Goal: Task Accomplishment & Management: Complete application form

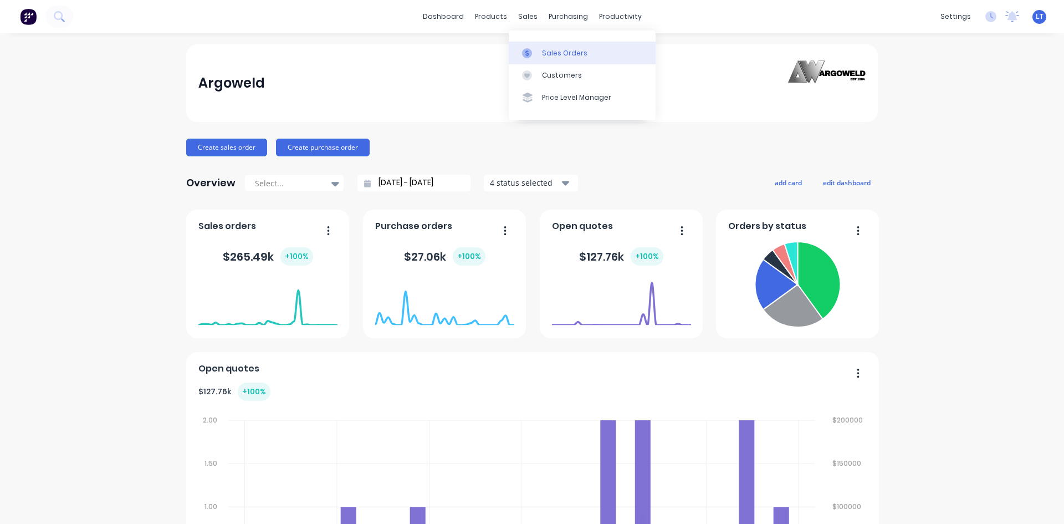
click at [551, 51] on div "Sales Orders" at bounding box center [564, 53] width 45 height 10
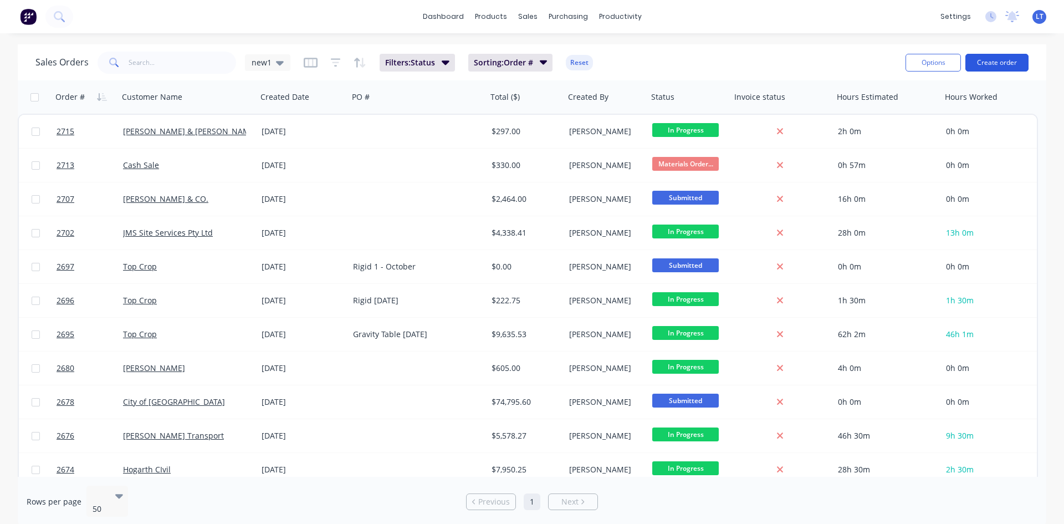
click at [1003, 63] on button "Create order" at bounding box center [997, 63] width 63 height 18
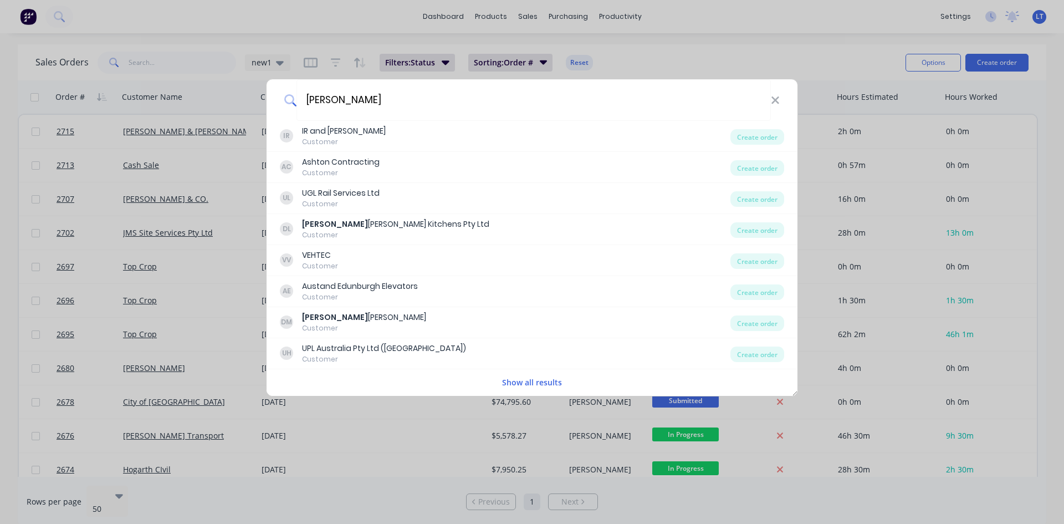
type input "[PERSON_NAME]"
click at [340, 22] on div "[PERSON_NAME] IR IR and [PERSON_NAME] Customer Create order [PERSON_NAME] Contr…" at bounding box center [532, 262] width 1064 height 524
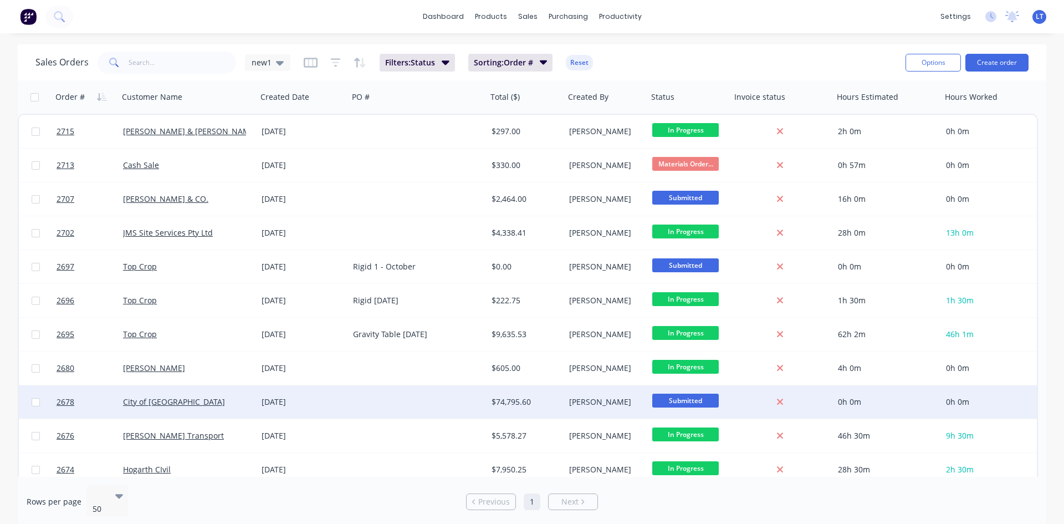
click at [355, 396] on div at bounding box center [418, 401] width 139 height 33
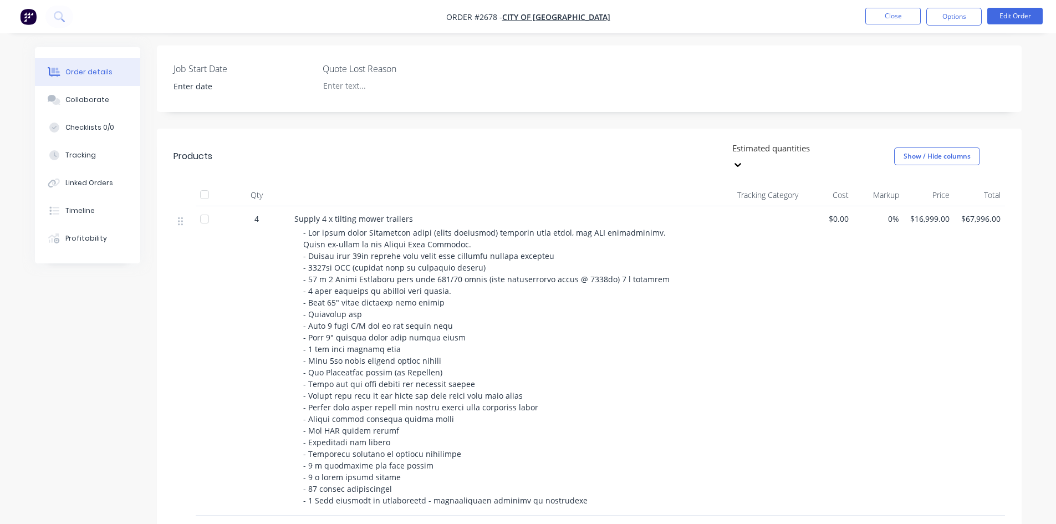
scroll to position [277, 0]
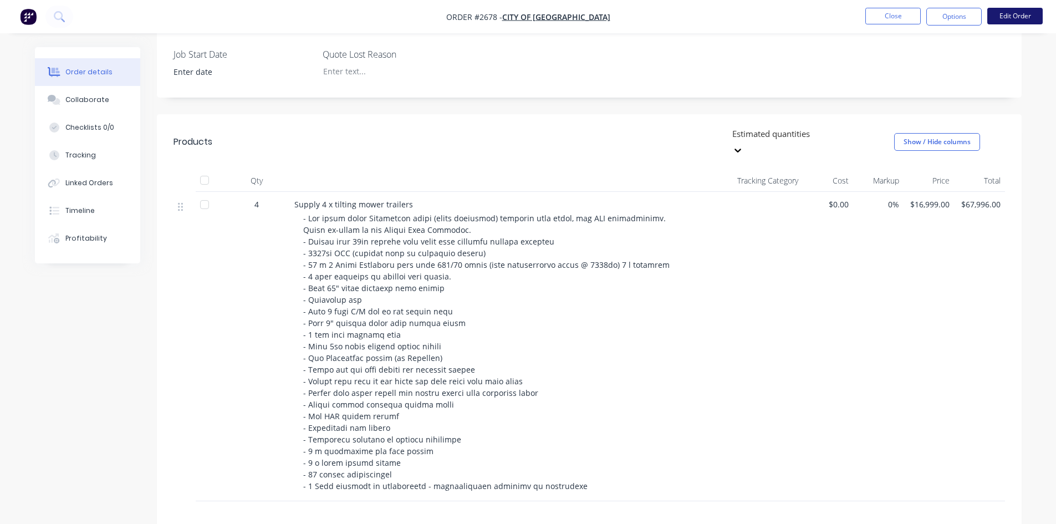
click at [1006, 15] on button "Edit Order" at bounding box center [1014, 16] width 55 height 17
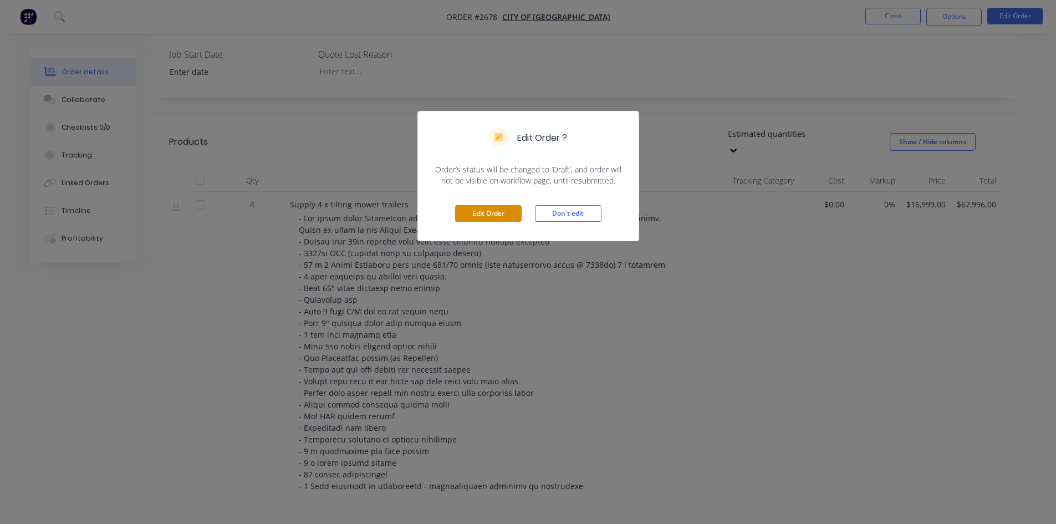
click at [502, 215] on button "Edit Order" at bounding box center [488, 213] width 67 height 17
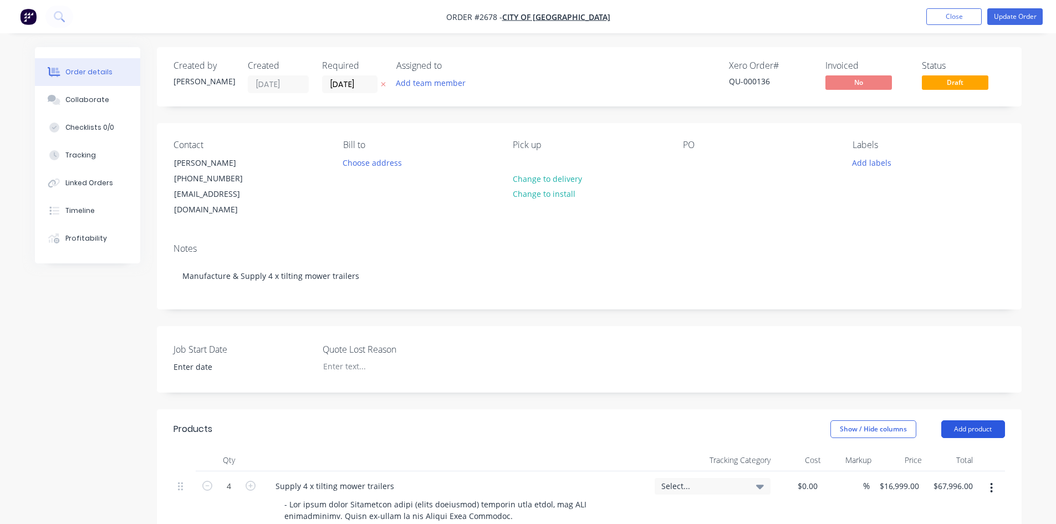
click at [962, 420] on button "Add product" at bounding box center [973, 429] width 64 height 18
click at [942, 493] on div "Product Kit" at bounding box center [952, 501] width 85 height 16
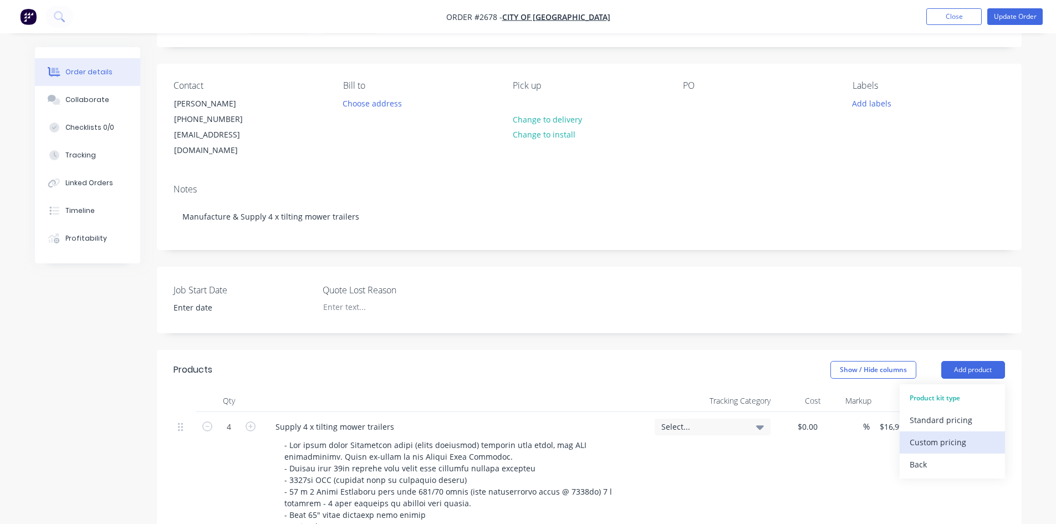
scroll to position [166, 0]
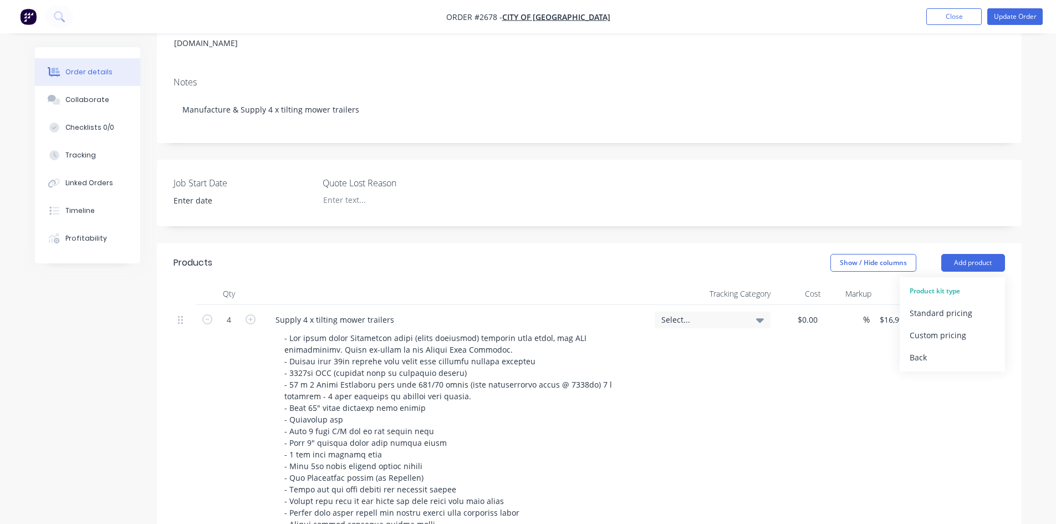
click at [924, 219] on div "Created by [PERSON_NAME] Created [DATE] Required [DATE] Assigned to Add team me…" at bounding box center [589, 403] width 865 height 1044
click at [983, 254] on button "Add product" at bounding box center [973, 263] width 64 height 18
click at [932, 191] on div "Job Start Date Quote Lost Reason" at bounding box center [589, 193] width 865 height 67
click at [948, 254] on button "Add product" at bounding box center [973, 263] width 64 height 18
click at [922, 349] on div "Back" at bounding box center [952, 357] width 85 height 16
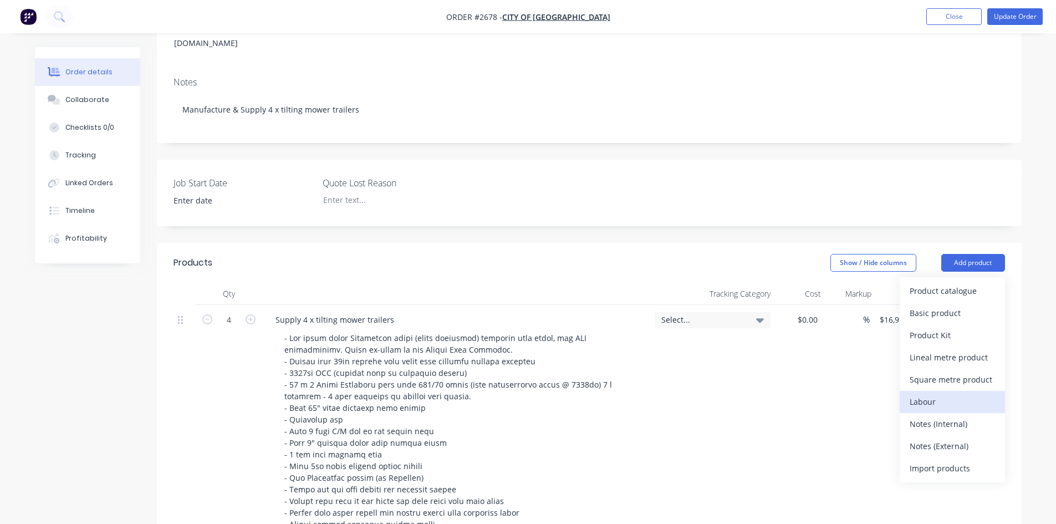
click at [944, 394] on div "Labour" at bounding box center [952, 402] width 85 height 16
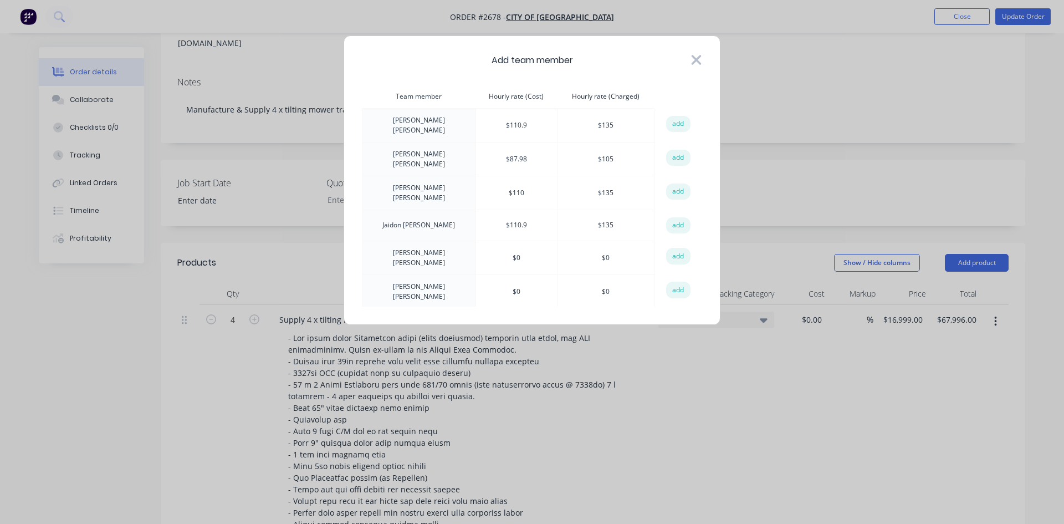
click at [694, 60] on icon at bounding box center [697, 60] width 12 height 16
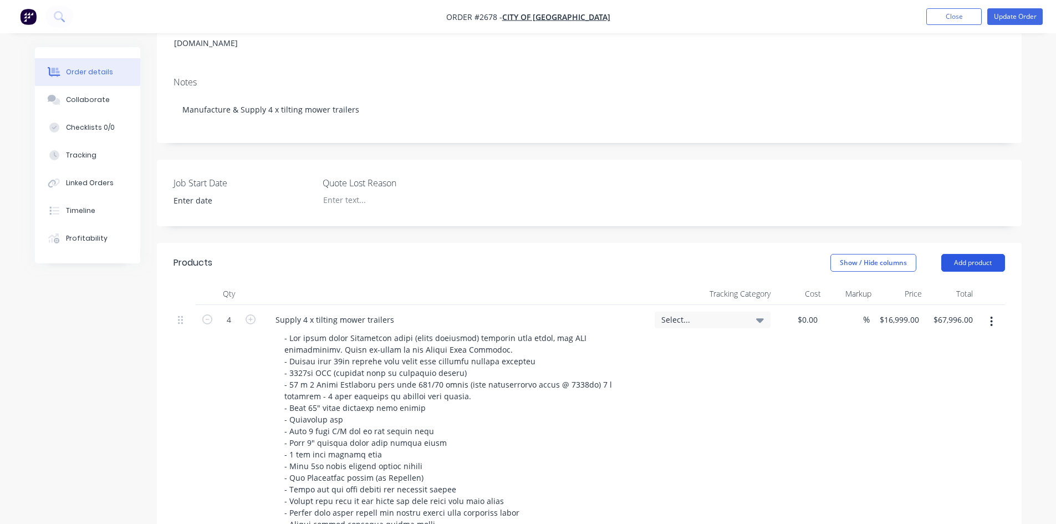
click at [984, 254] on button "Add product" at bounding box center [973, 263] width 64 height 18
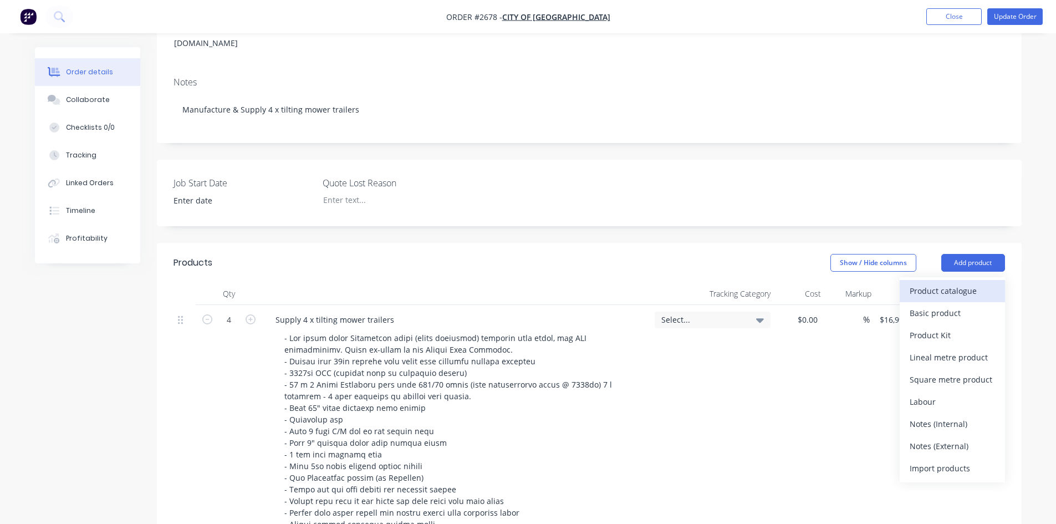
click at [960, 283] on div "Product catalogue" at bounding box center [952, 291] width 85 height 16
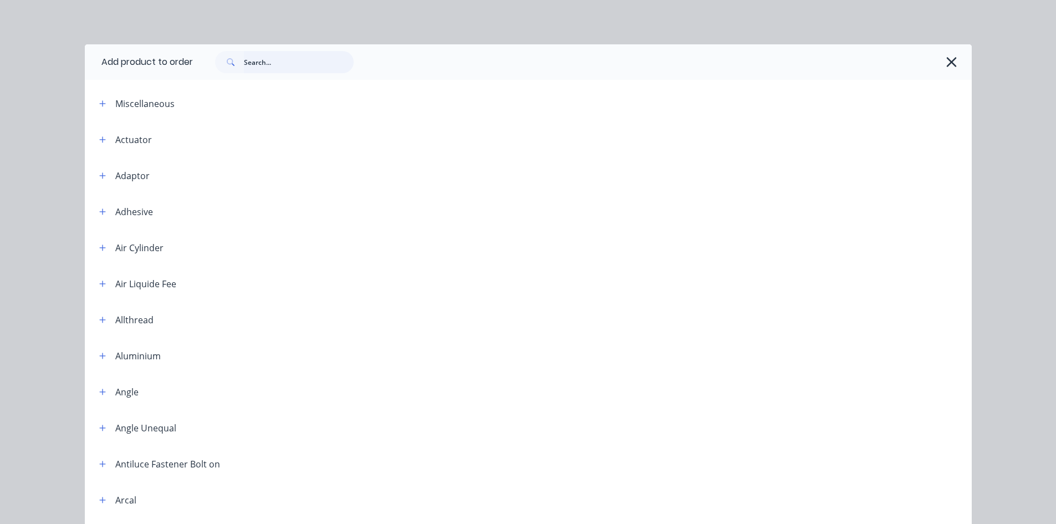
click at [254, 63] on input "text" at bounding box center [299, 62] width 110 height 22
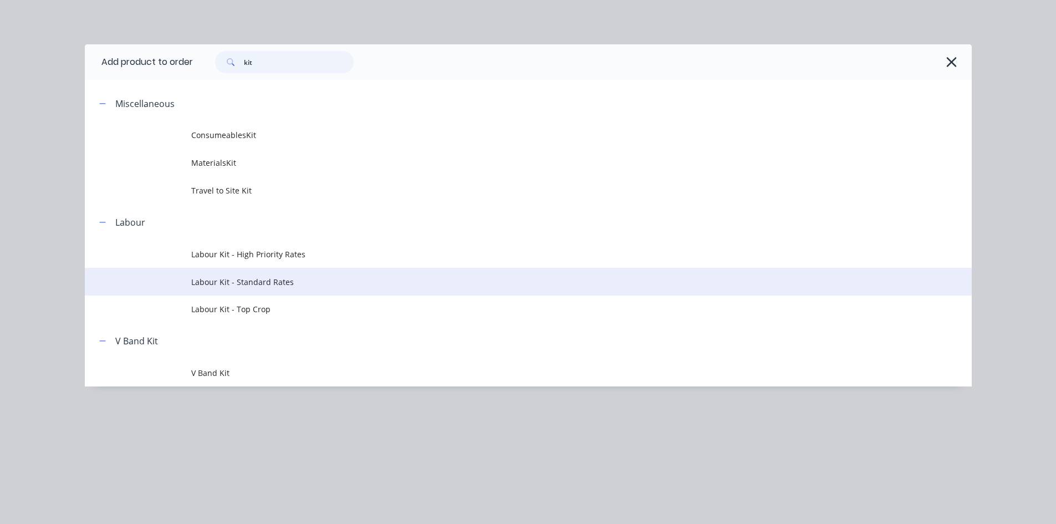
type input "kit"
click at [379, 278] on span "Labour Kit - Standard Rates" at bounding box center [503, 282] width 624 height 12
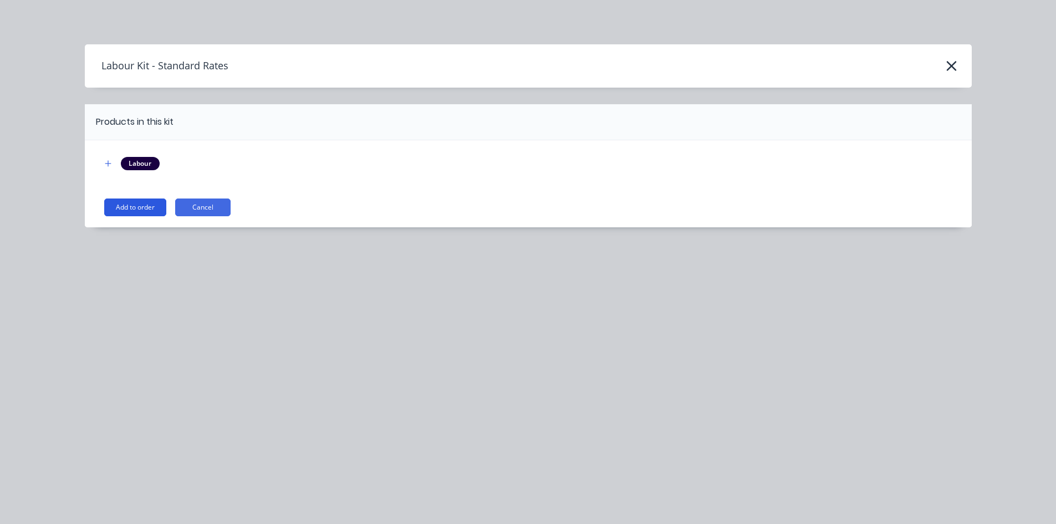
click at [129, 206] on button "Add to order" at bounding box center [135, 207] width 62 height 18
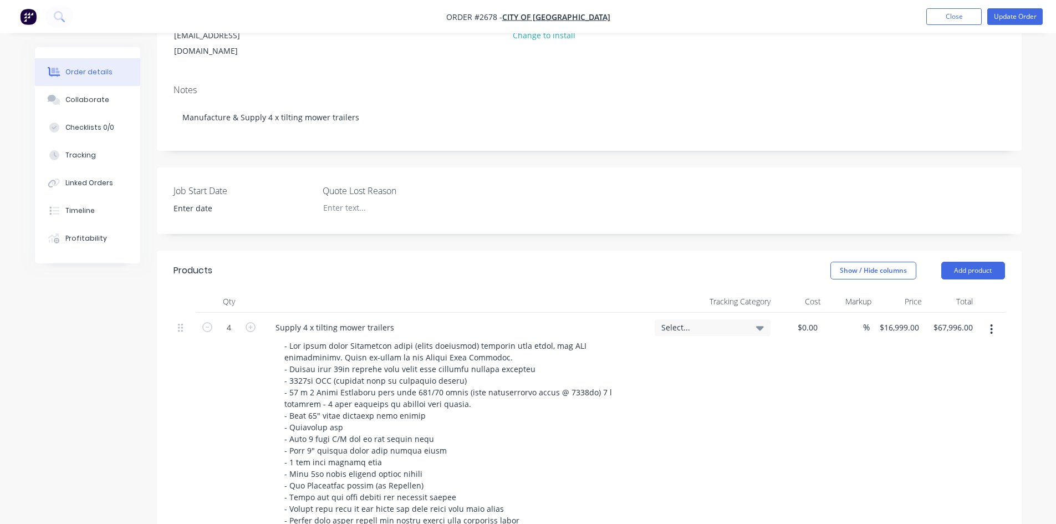
scroll to position [0, 0]
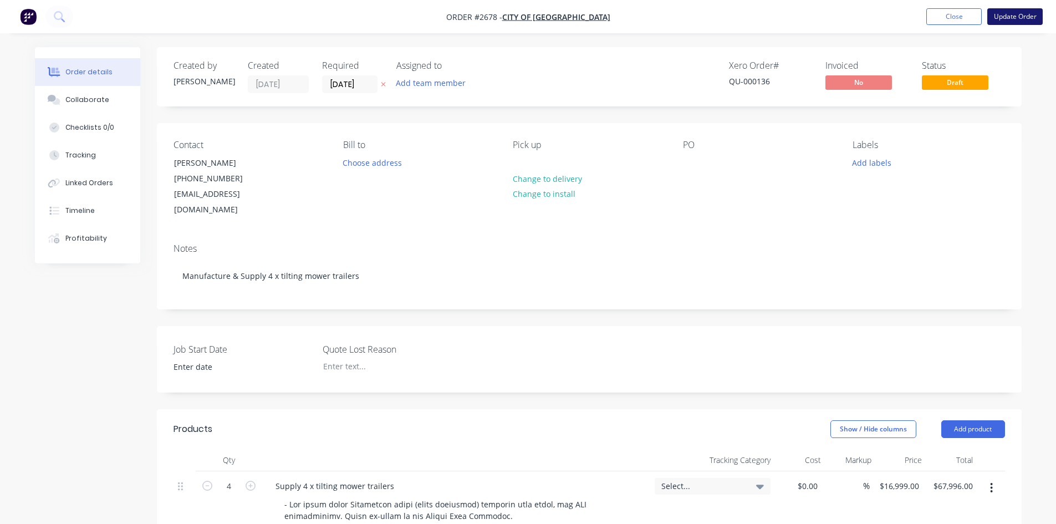
drag, startPoint x: 1011, startPoint y: 12, endPoint x: 997, endPoint y: 21, distance: 17.2
click at [1011, 11] on button "Update Order" at bounding box center [1014, 16] width 55 height 17
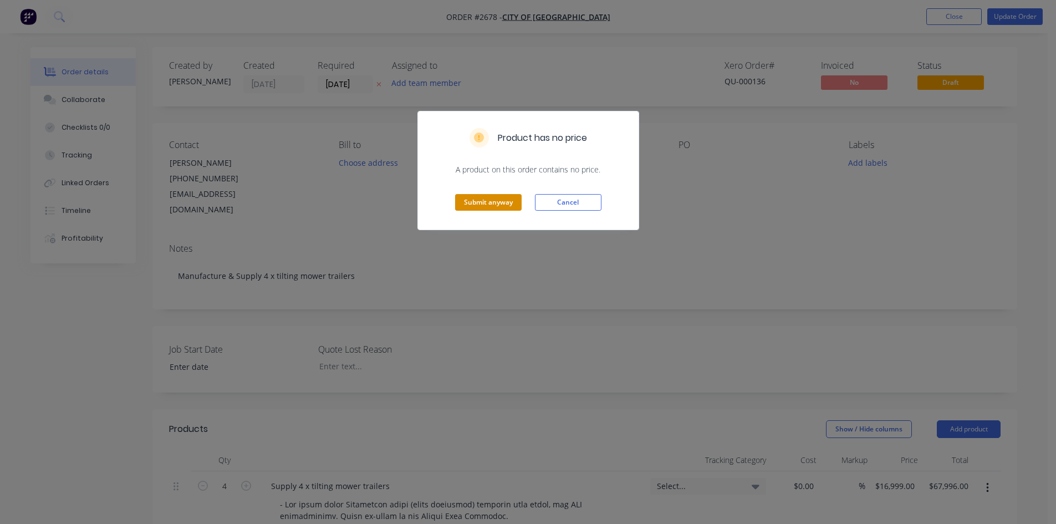
click at [502, 210] on button "Submit anyway" at bounding box center [488, 202] width 67 height 17
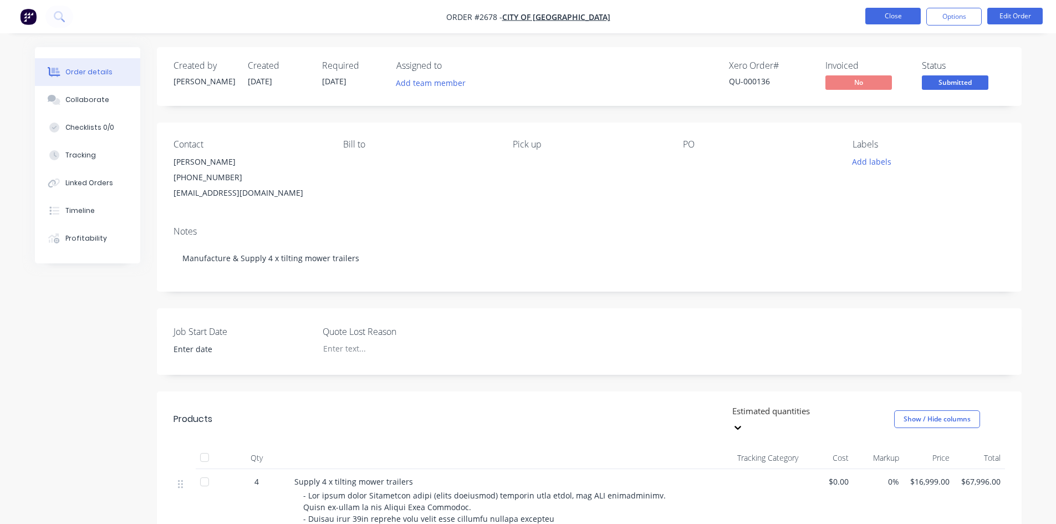
click at [886, 13] on button "Close" at bounding box center [892, 16] width 55 height 17
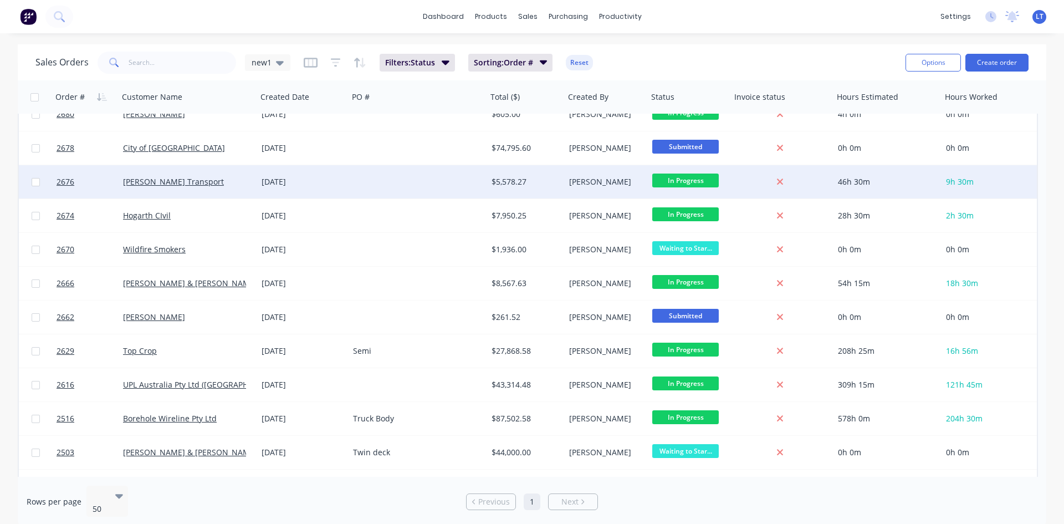
scroll to position [279, 0]
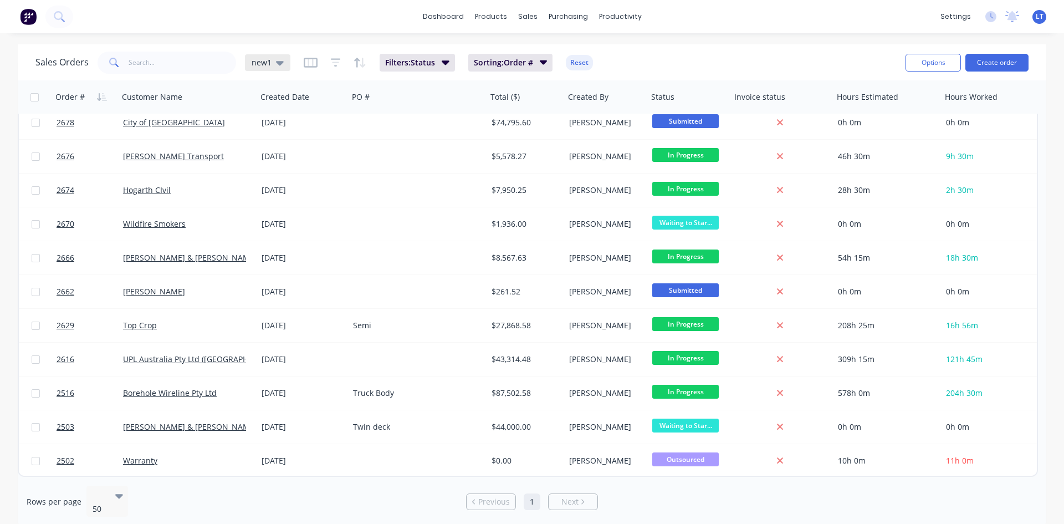
click at [273, 62] on div "new1" at bounding box center [268, 63] width 32 height 10
click at [282, 227] on button "Quotes Only" at bounding box center [311, 223] width 126 height 13
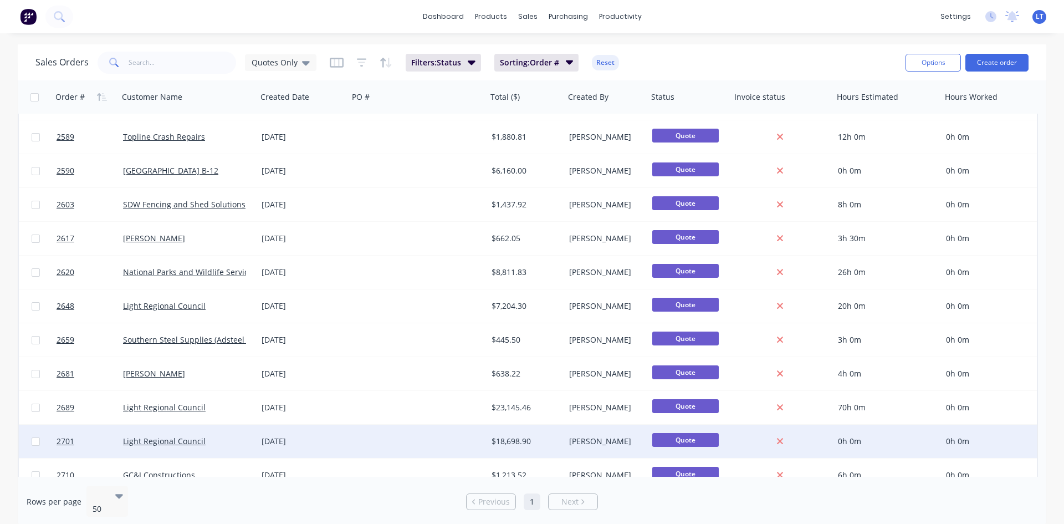
scroll to position [110, 0]
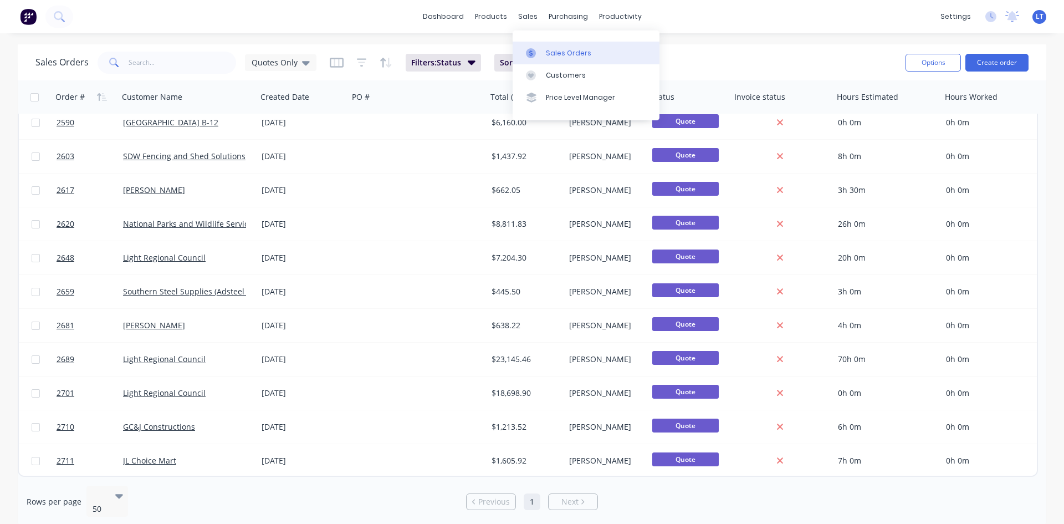
click at [555, 52] on div "Sales Orders" at bounding box center [568, 53] width 45 height 10
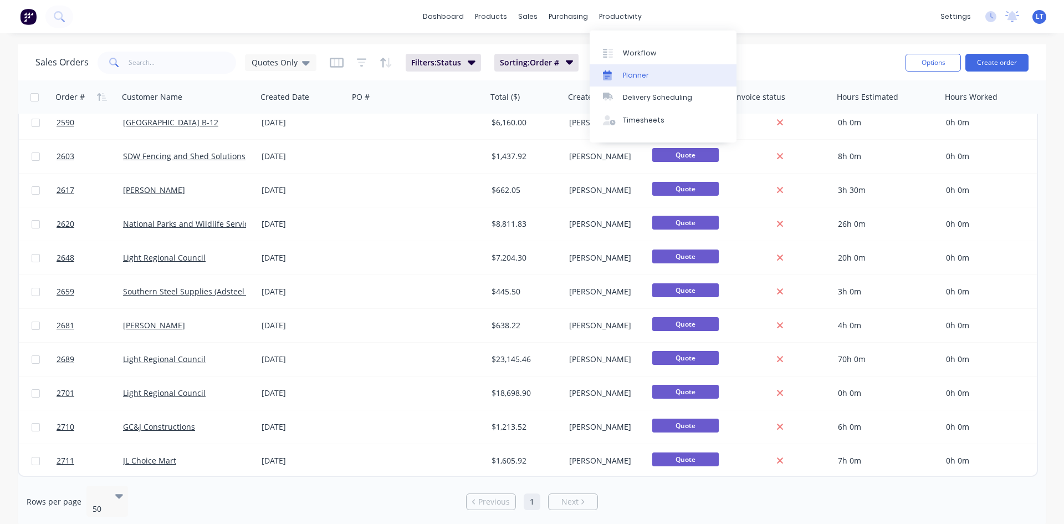
click at [639, 73] on div "Planner" at bounding box center [636, 75] width 26 height 10
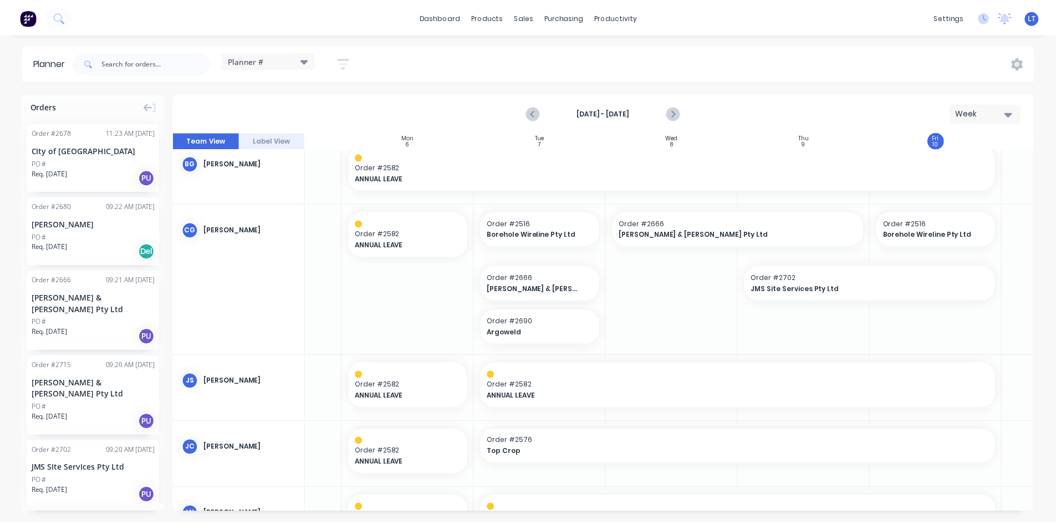
scroll to position [0, 96]
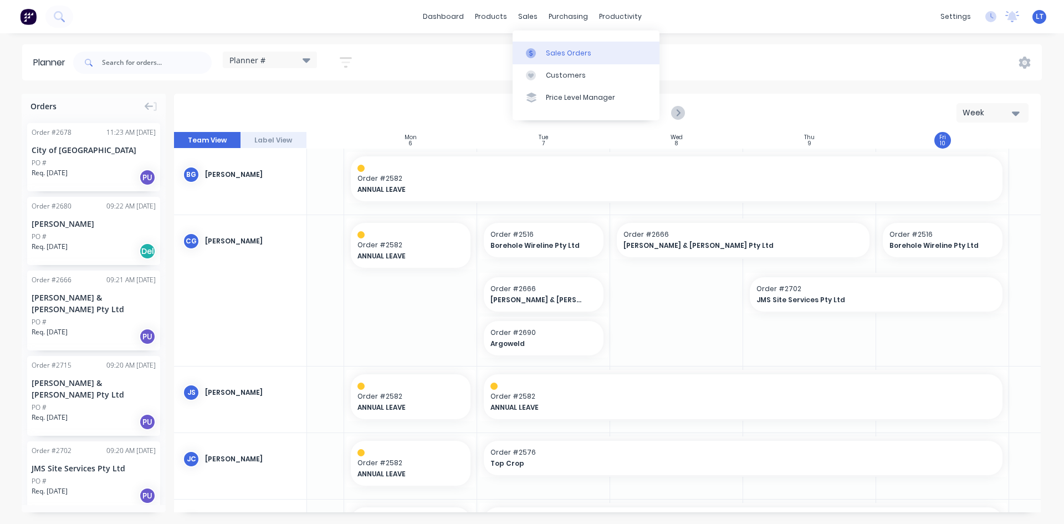
click at [564, 49] on div "Sales Orders" at bounding box center [568, 53] width 45 height 10
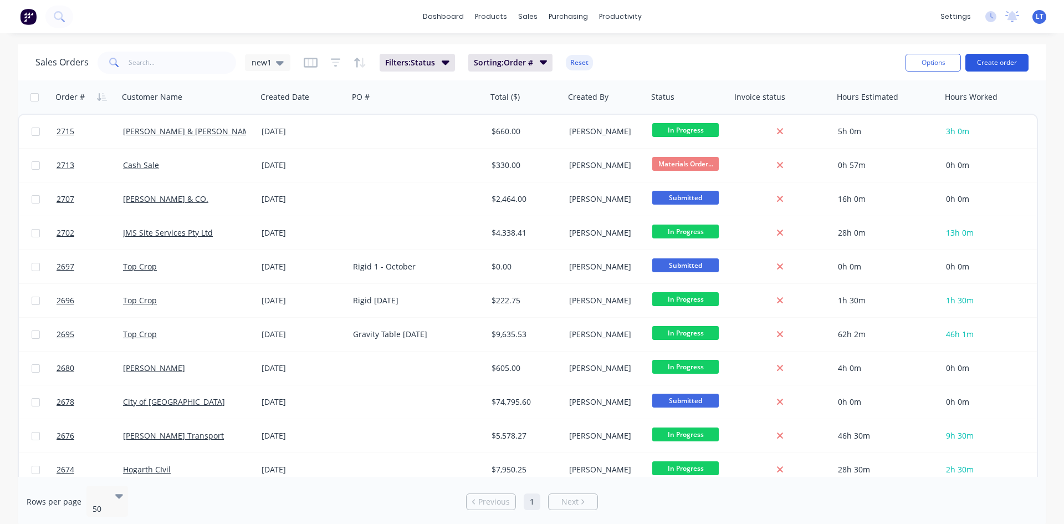
click at [1004, 57] on button "Create order" at bounding box center [997, 63] width 63 height 18
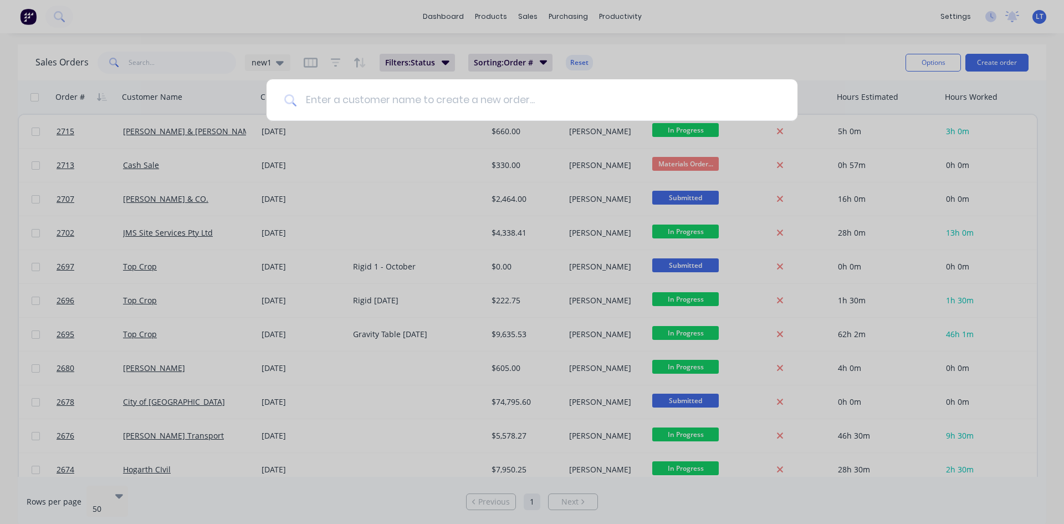
click at [425, 100] on input at bounding box center [538, 100] width 483 height 42
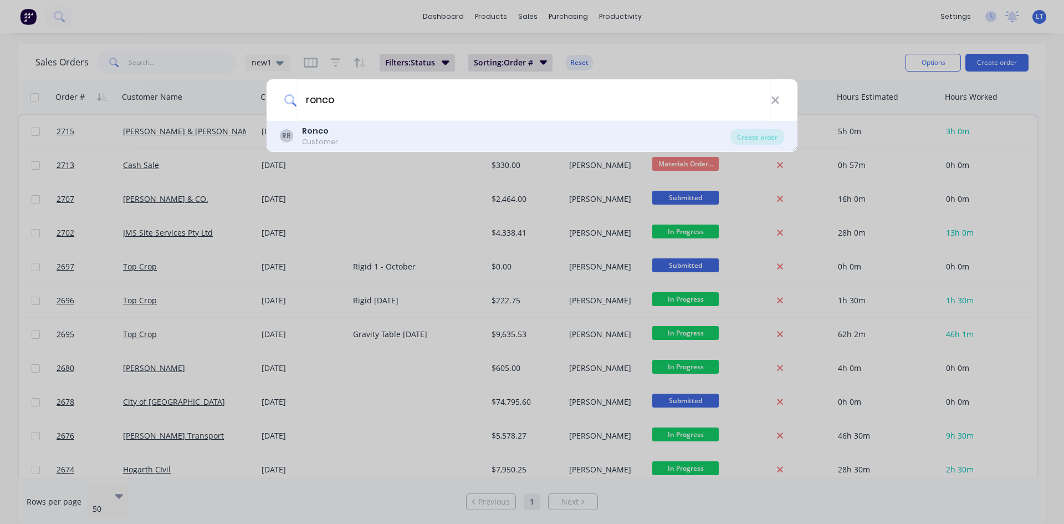
type input "ronco"
click at [382, 132] on div "[PERSON_NAME] Customer" at bounding box center [505, 136] width 451 height 22
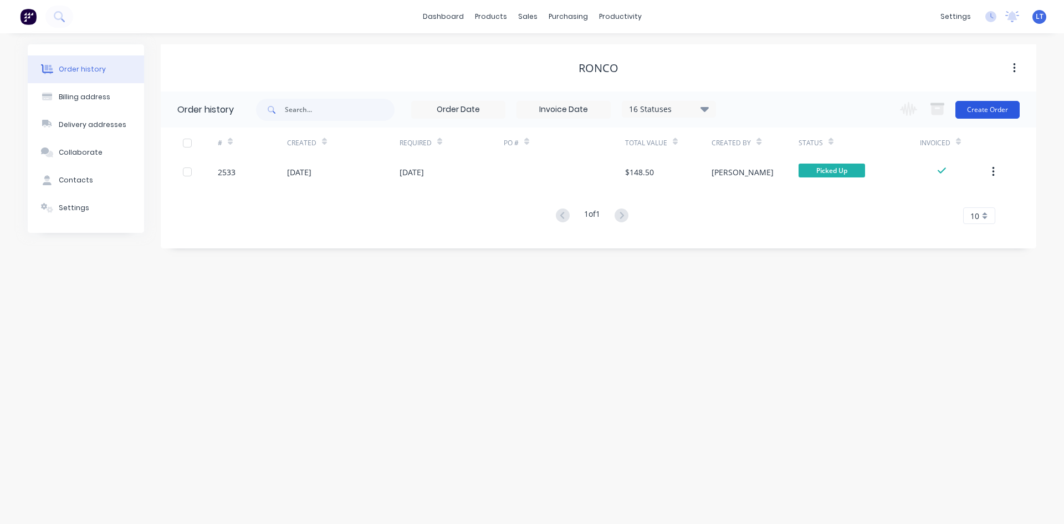
click at [1002, 104] on button "Create Order" at bounding box center [988, 110] width 64 height 18
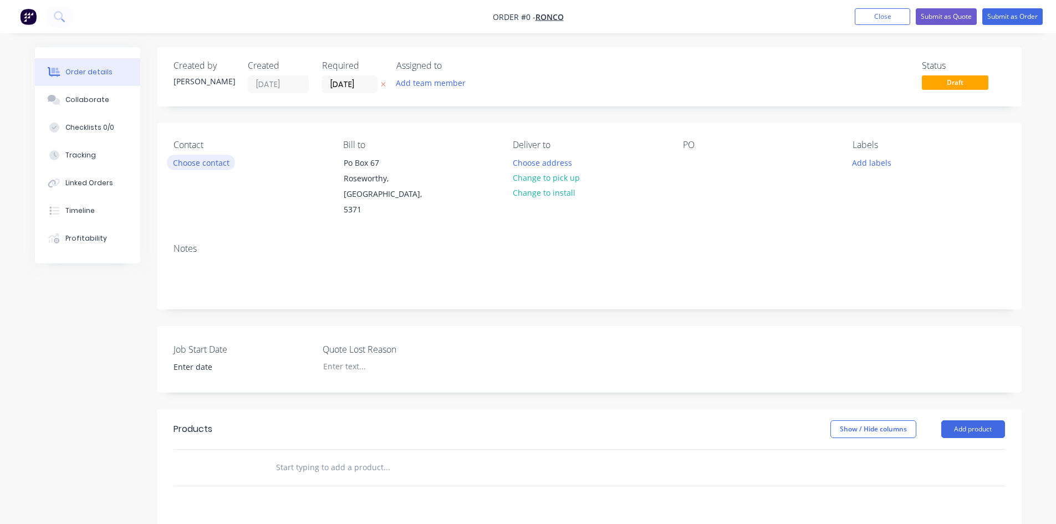
click at [182, 165] on button "Choose contact" at bounding box center [201, 162] width 68 height 15
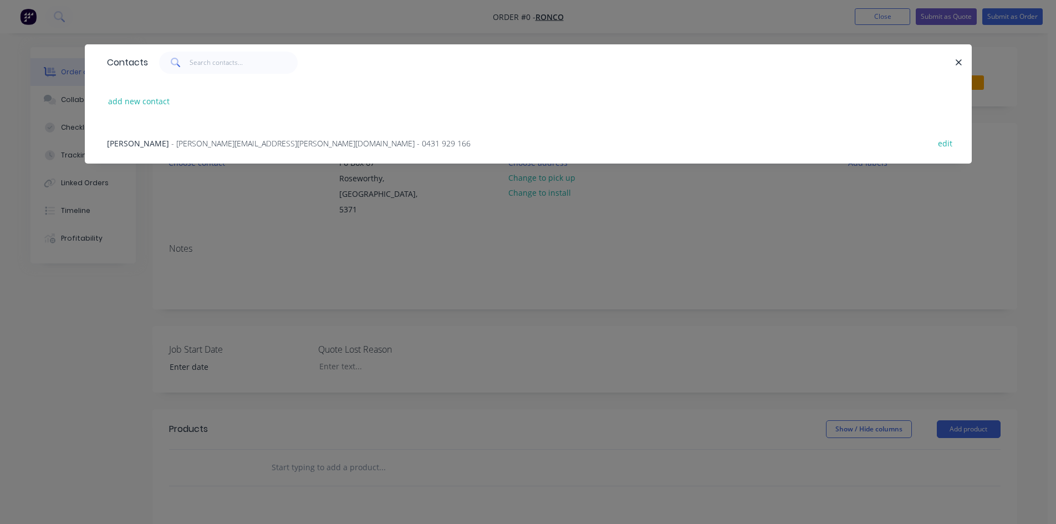
click at [181, 148] on span "- [PERSON_NAME][EMAIL_ADDRESS][PERSON_NAME][DOMAIN_NAME] - 0431 929 166" at bounding box center [320, 143] width 299 height 11
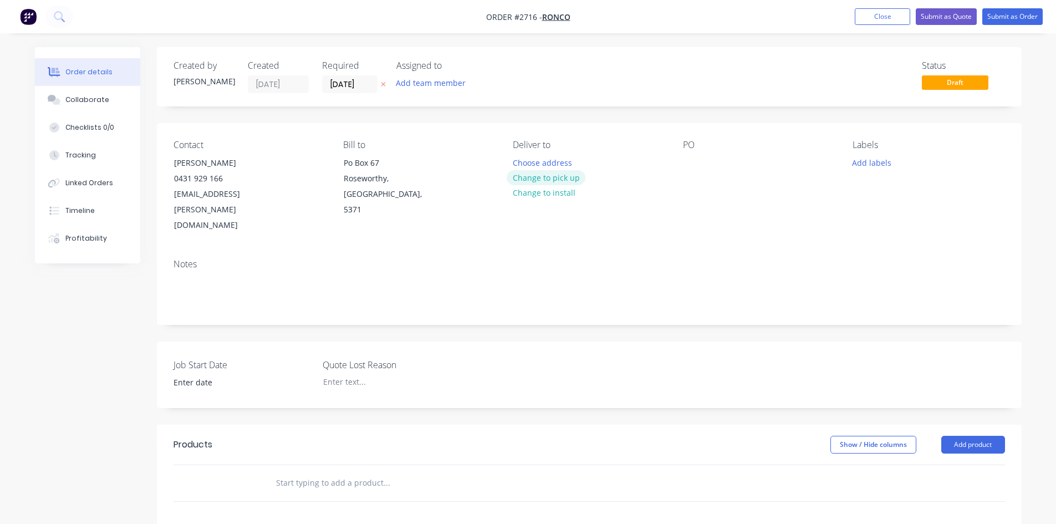
click at [567, 176] on button "Change to pick up" at bounding box center [546, 177] width 79 height 15
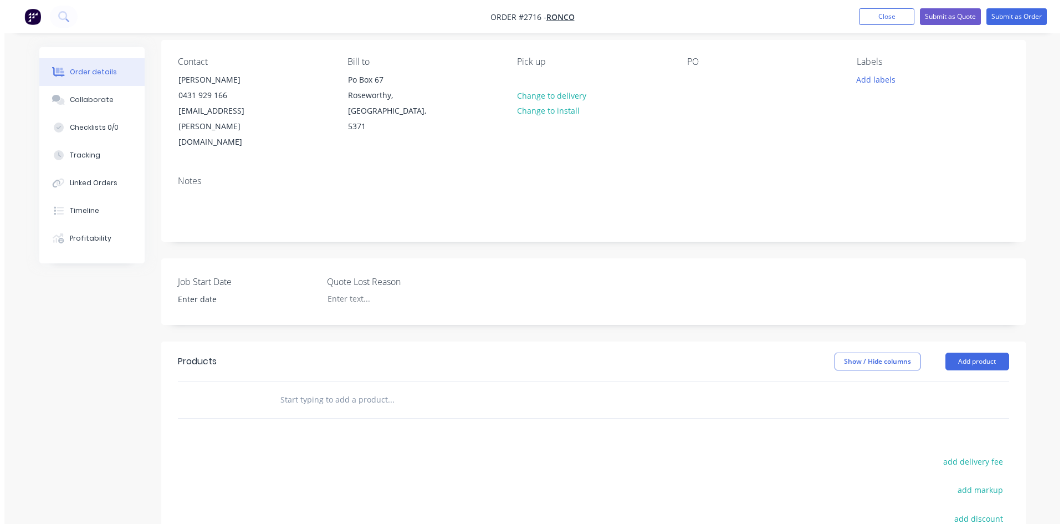
scroll to position [222, 0]
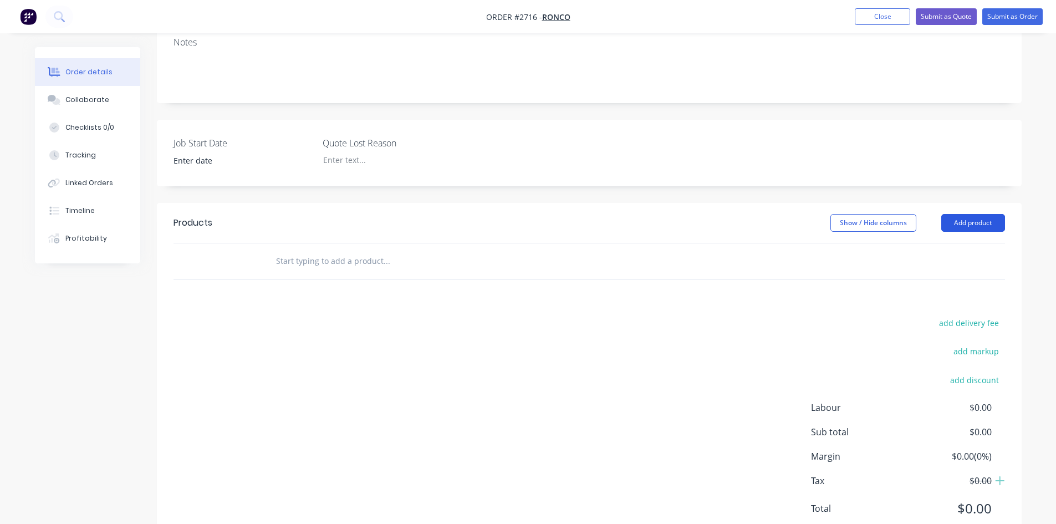
click at [976, 214] on button "Add product" at bounding box center [973, 223] width 64 height 18
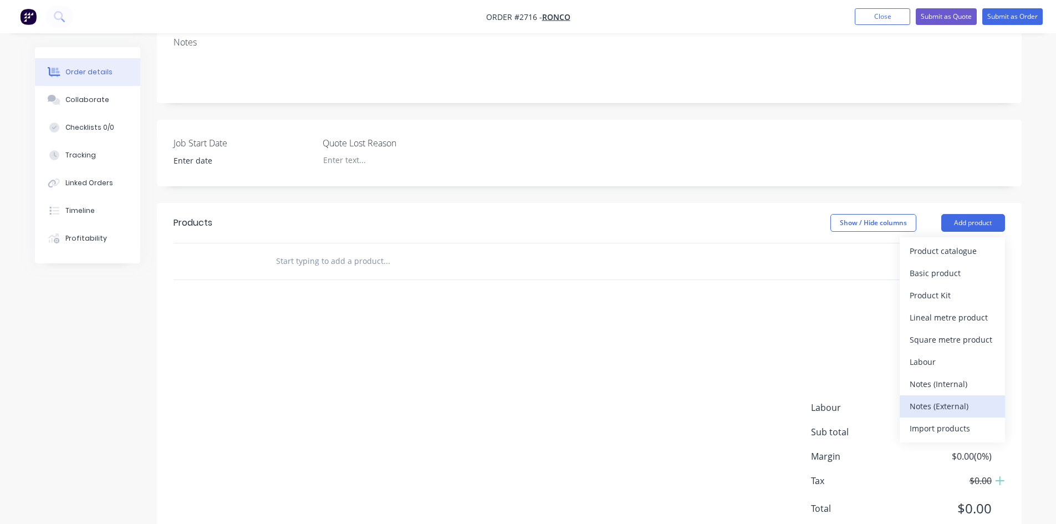
click at [942, 398] on div "Notes (External)" at bounding box center [952, 406] width 85 height 16
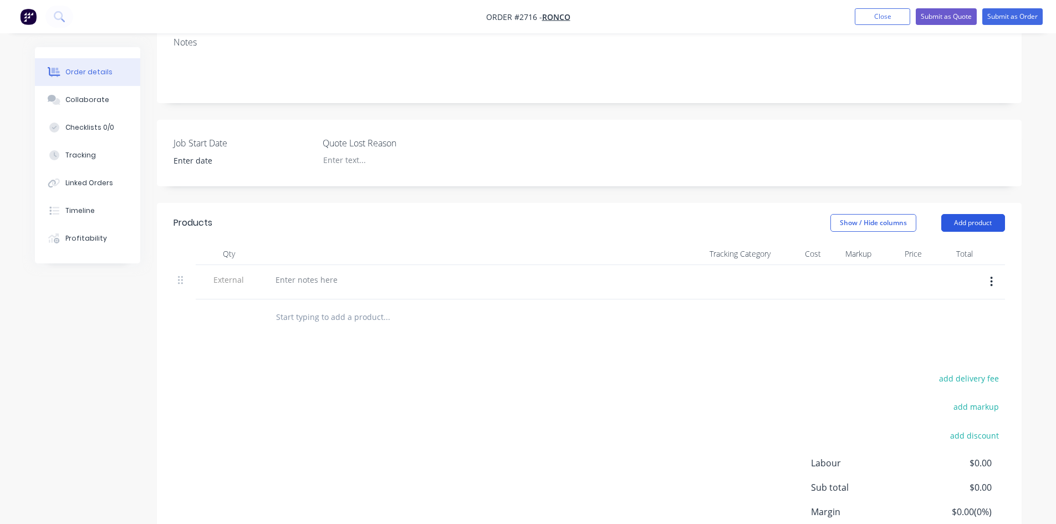
click at [973, 214] on button "Add product" at bounding box center [973, 223] width 64 height 18
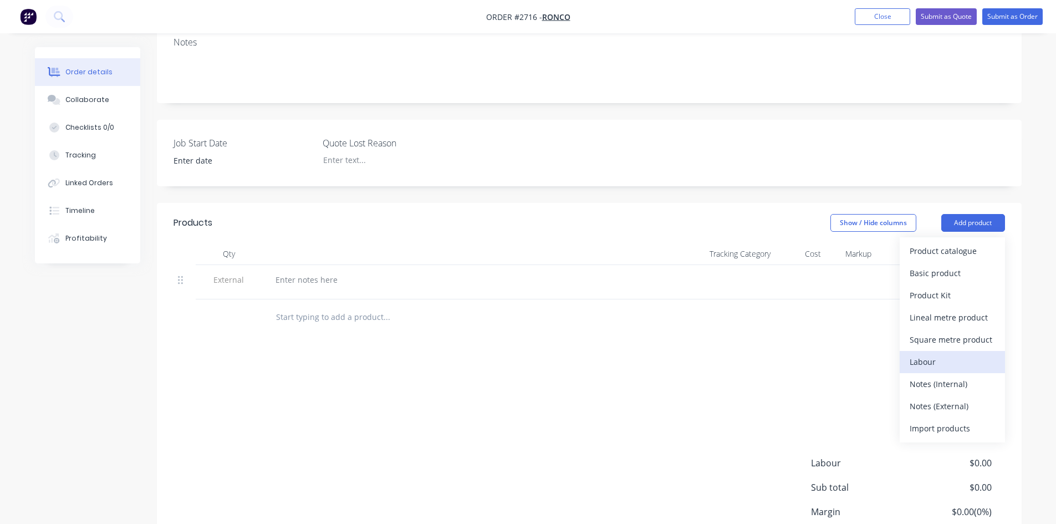
click at [957, 354] on div "Labour" at bounding box center [952, 362] width 85 height 16
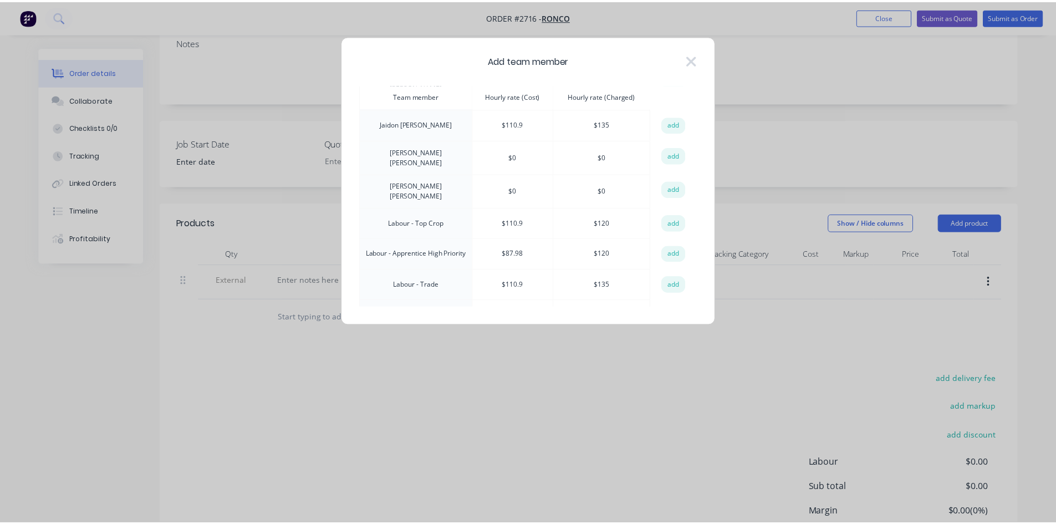
scroll to position [111, 0]
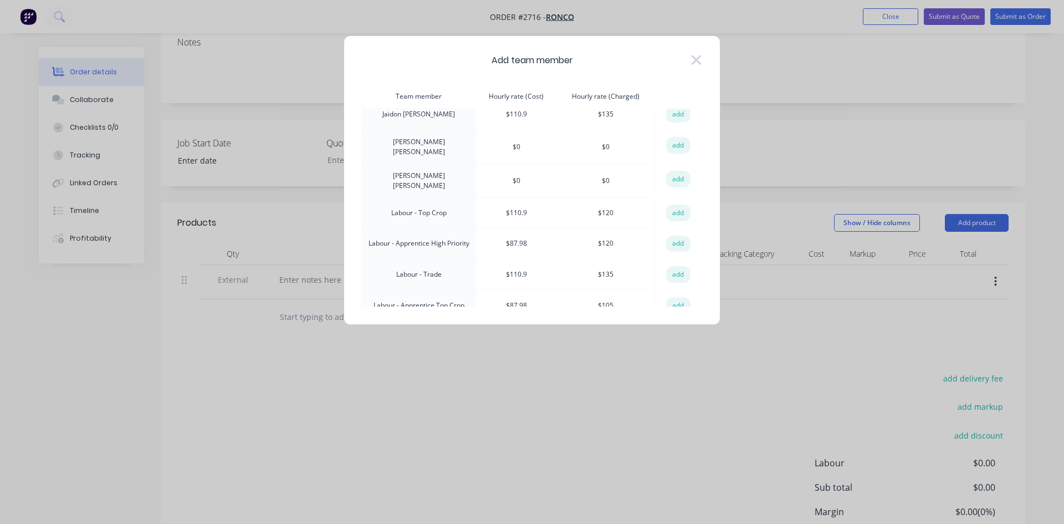
click at [686, 263] on td "add" at bounding box center [678, 274] width 47 height 31
drag, startPoint x: 675, startPoint y: 259, endPoint x: 656, endPoint y: 264, distance: 19.9
click at [675, 266] on button "add" at bounding box center [678, 274] width 24 height 17
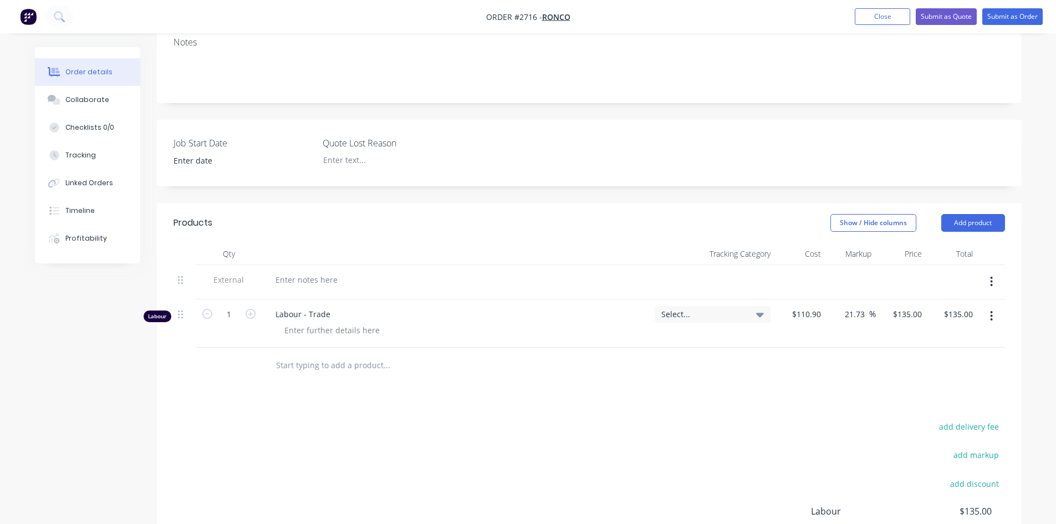
click at [330, 354] on input "text" at bounding box center [387, 365] width 222 height 22
drag, startPoint x: 477, startPoint y: 330, endPoint x: 268, endPoint y: 328, distance: 209.0
click at [268, 354] on div "weld cracked alumnium panels, straighten were bent. Add weld cracked alumnium p…" at bounding box center [433, 365] width 333 height 22
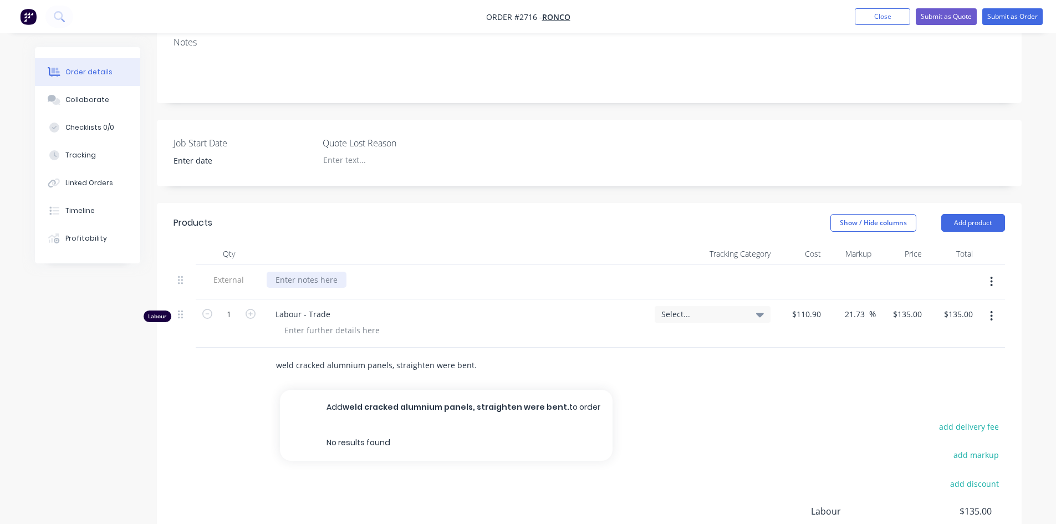
type input "weld cracked alumnium panels, straighten were bent."
click at [319, 272] on div at bounding box center [307, 280] width 80 height 16
paste div
click at [508, 373] on div "Products Show / Hide columns Add product Qty Tracking Category Cost Markup Pric…" at bounding box center [589, 426] width 865 height 447
drag, startPoint x: 476, startPoint y: 332, endPoint x: 259, endPoint y: 326, distance: 216.8
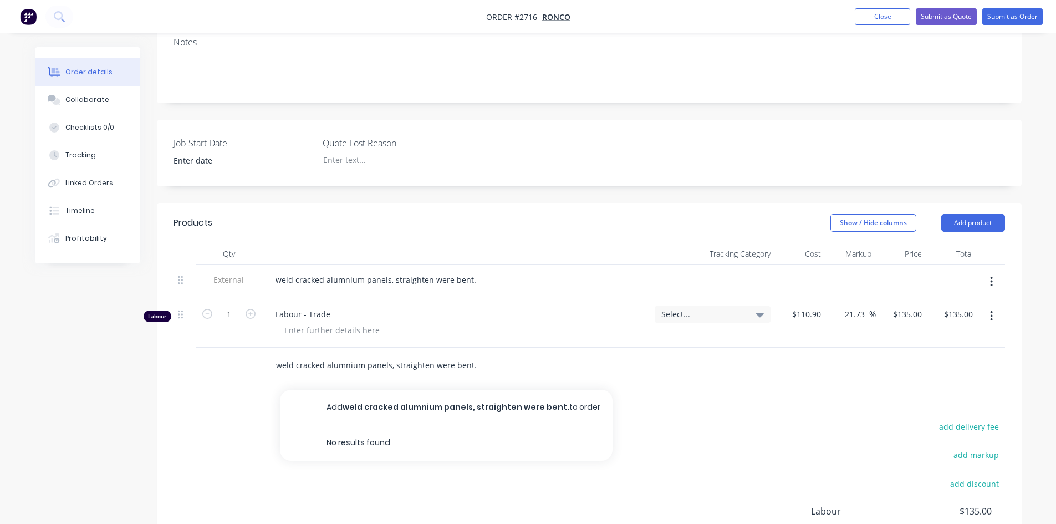
click at [259, 348] on div "weld cracked alumnium panels, straighten were bent. Add weld cracked alumnium p…" at bounding box center [590, 366] width 832 height 36
click at [455, 419] on div "add delivery fee add markup add discount Labour $135.00 Sub total $135.00 Margi…" at bounding box center [590, 526] width 832 height 214
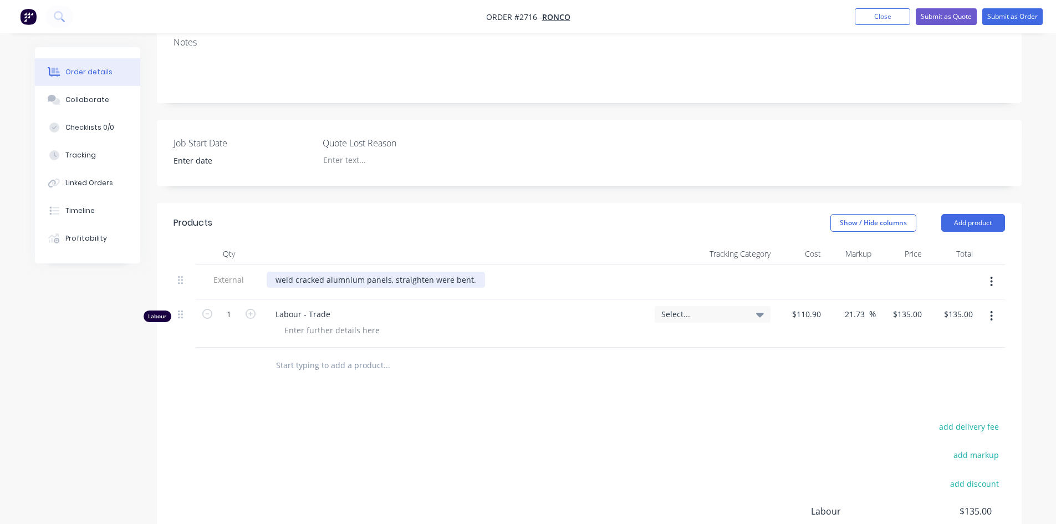
click at [358, 272] on div "weld cracked alumnium panels, straighten were bent." at bounding box center [376, 280] width 218 height 16
click at [524, 272] on div "weld cracked alumnium panels, straighten were bent." at bounding box center [456, 280] width 379 height 16
click at [967, 214] on button "Add product" at bounding box center [973, 223] width 64 height 18
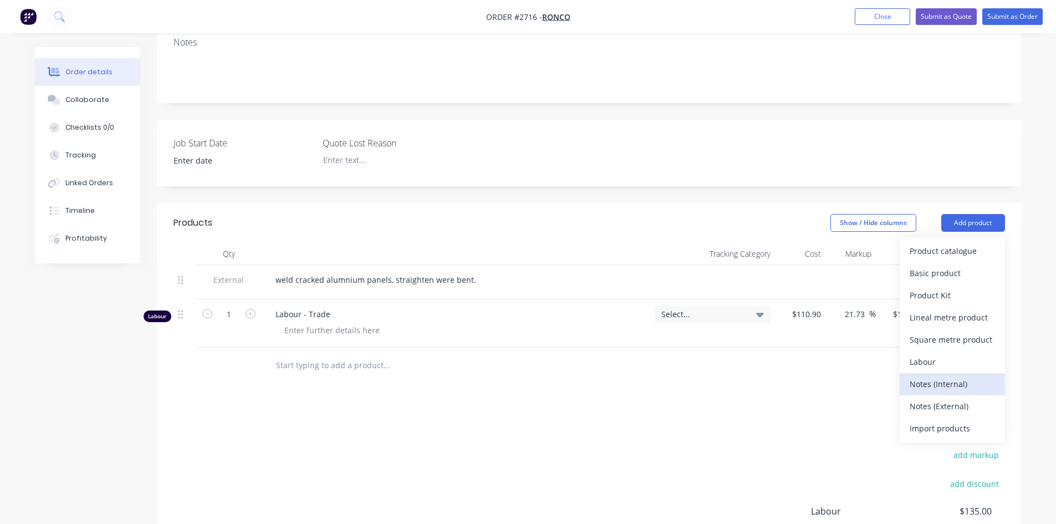
click at [943, 376] on div "Notes (Internal)" at bounding box center [952, 384] width 85 height 16
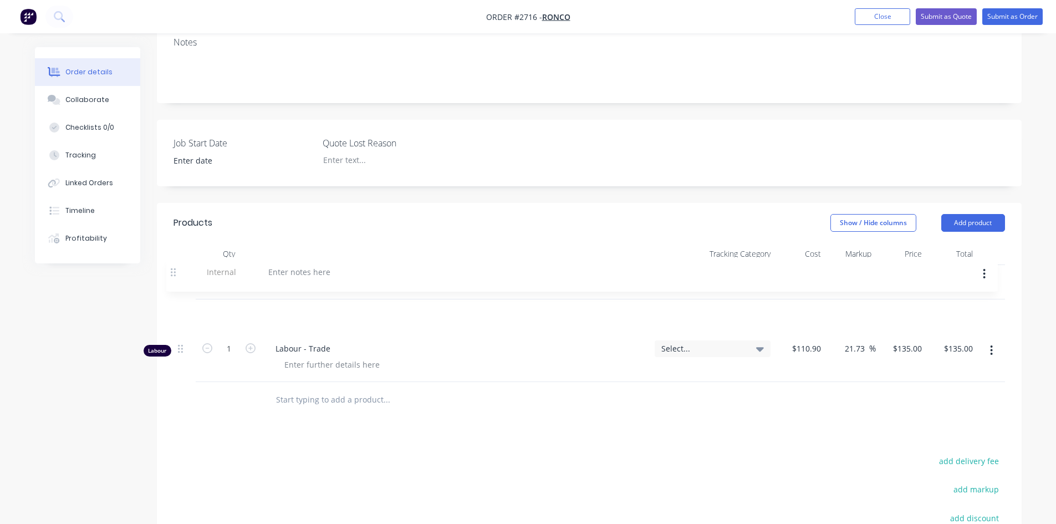
drag, startPoint x: 183, startPoint y: 333, endPoint x: 176, endPoint y: 271, distance: 63.0
click at [176, 271] on div "External weld cracked alumnium panels, straighten were bent. Labour 1 Labour - …" at bounding box center [590, 323] width 832 height 117
click at [310, 306] on div at bounding box center [307, 314] width 80 height 16
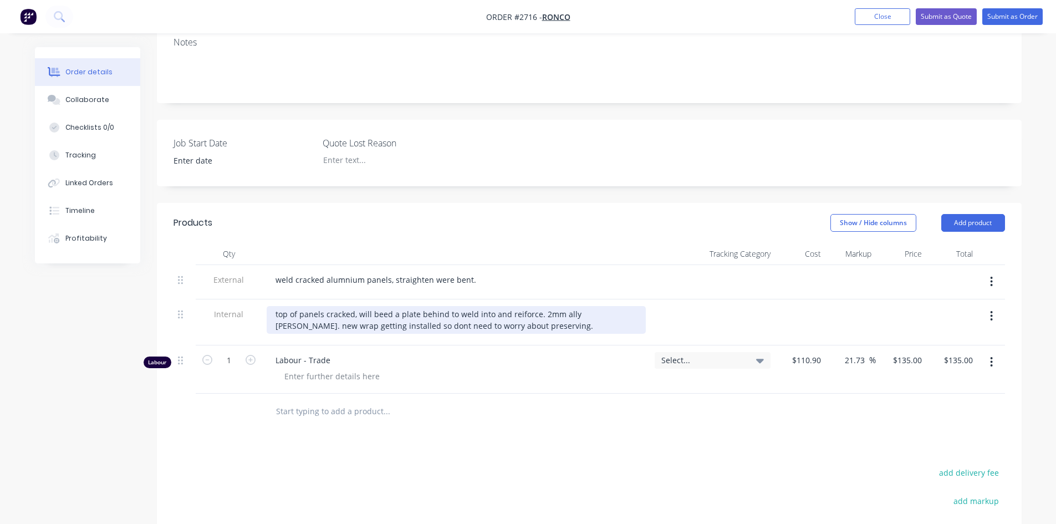
click at [513, 306] on div "top of panels cracked, will beed a plate behind to weld into and reiforce. 2mm …" at bounding box center [456, 320] width 379 height 28
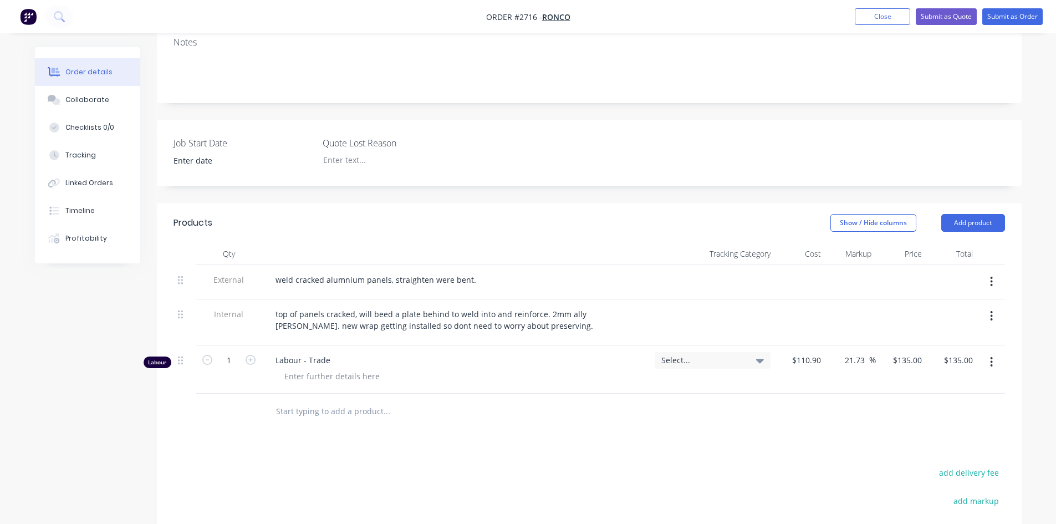
click at [522, 345] on div "Labour - Trade" at bounding box center [456, 369] width 388 height 48
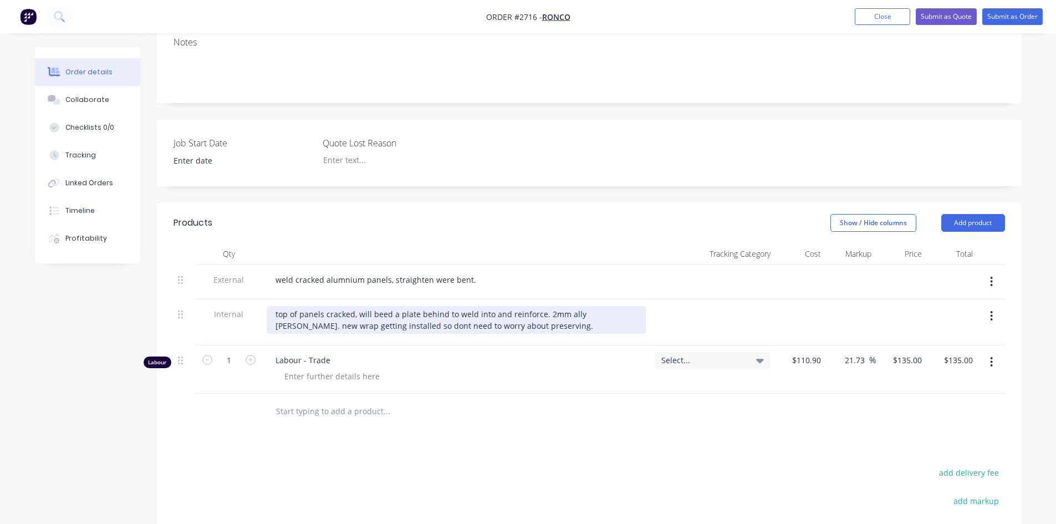
click at [496, 306] on div "top of panels cracked, will beed a plate behind to weld into and reinforce. 2mm…" at bounding box center [456, 320] width 379 height 28
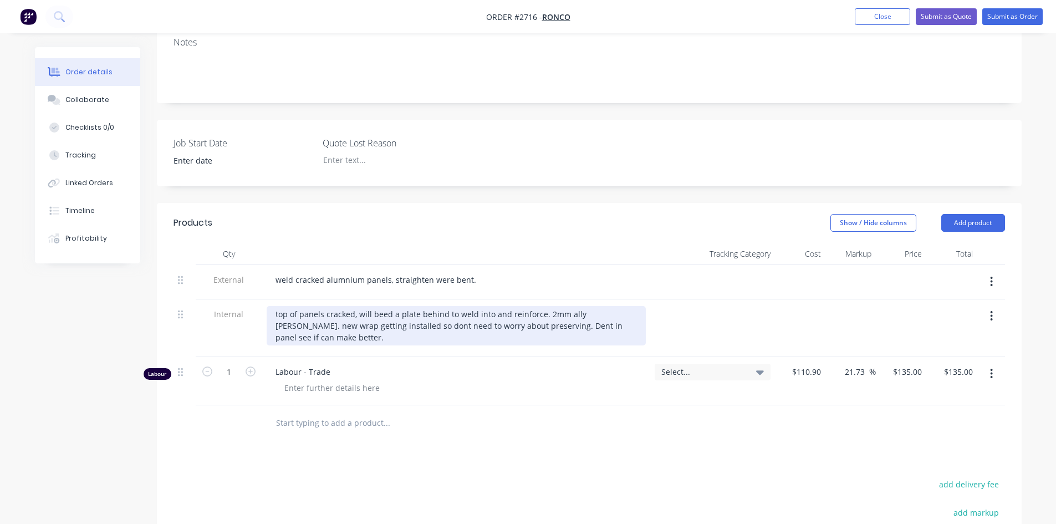
click at [357, 306] on div "top of panels cracked, will beed a plate behind to weld into and reinforce. 2mm…" at bounding box center [456, 325] width 379 height 39
click at [374, 306] on div "top of panels cracked, will beed a plate behind to weld into and reinforce. 2mm…" at bounding box center [456, 325] width 379 height 39
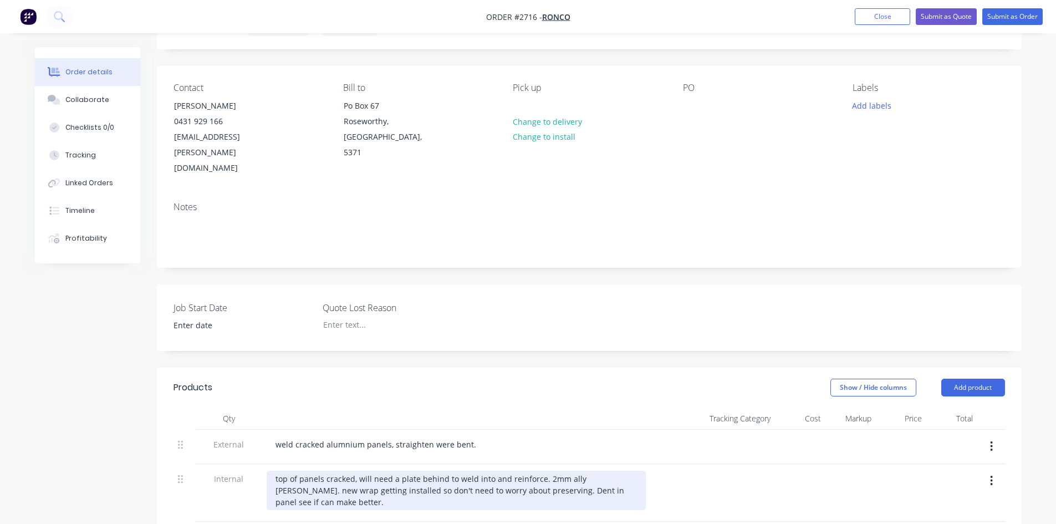
scroll to position [0, 0]
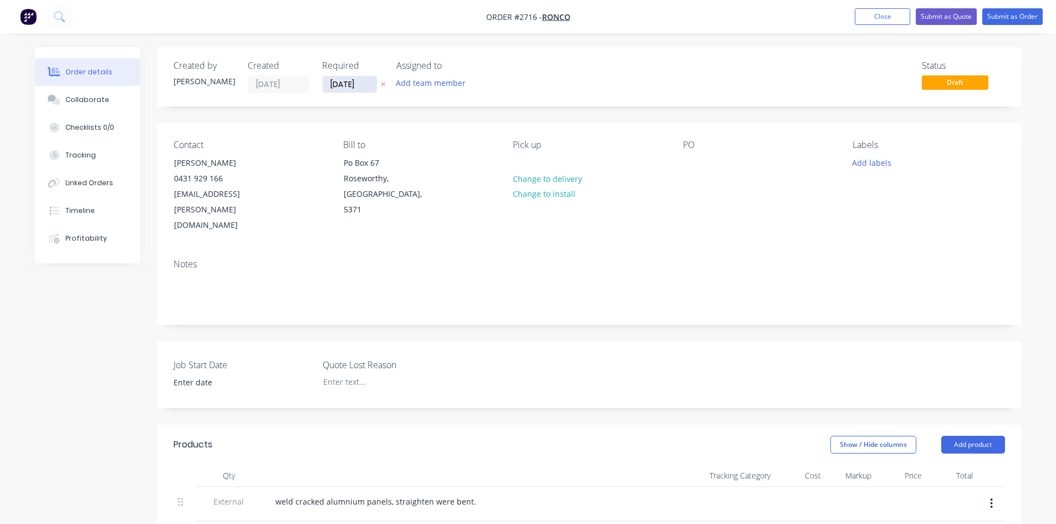
click at [355, 85] on input "[DATE]" at bounding box center [350, 84] width 54 height 17
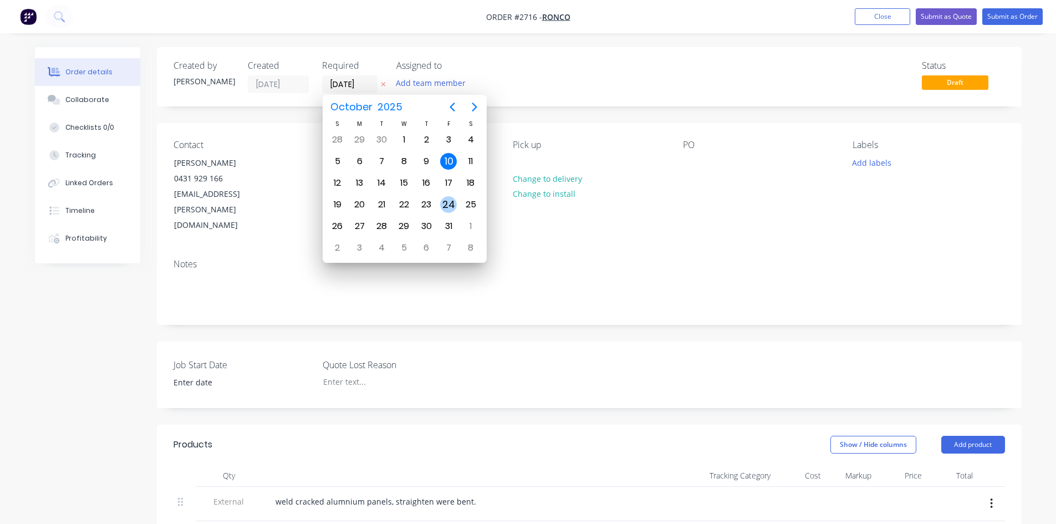
click at [453, 200] on div "24" at bounding box center [448, 204] width 17 height 17
type input "[DATE]"
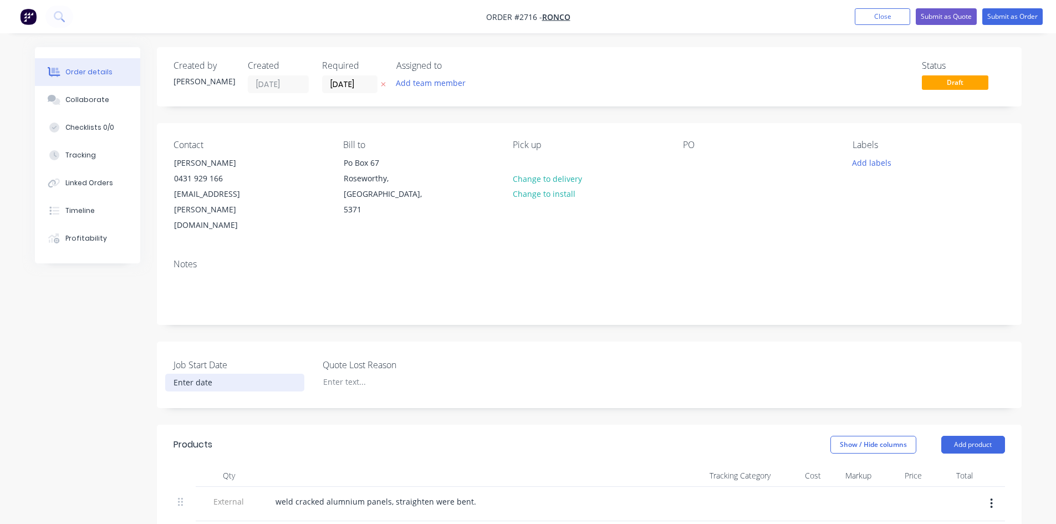
click at [220, 374] on input at bounding box center [235, 382] width 138 height 17
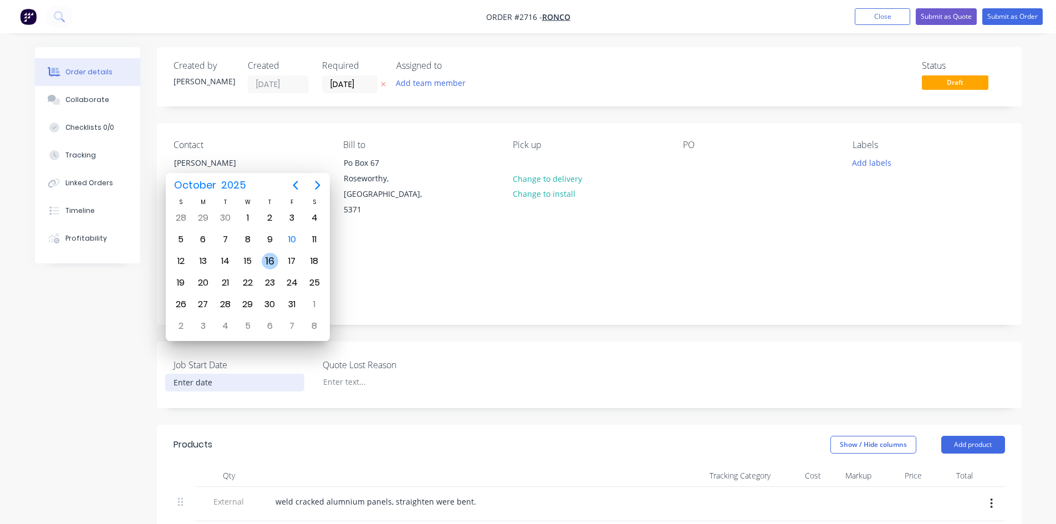
click at [268, 262] on div "16" at bounding box center [270, 261] width 17 height 17
type input "[DATE]"
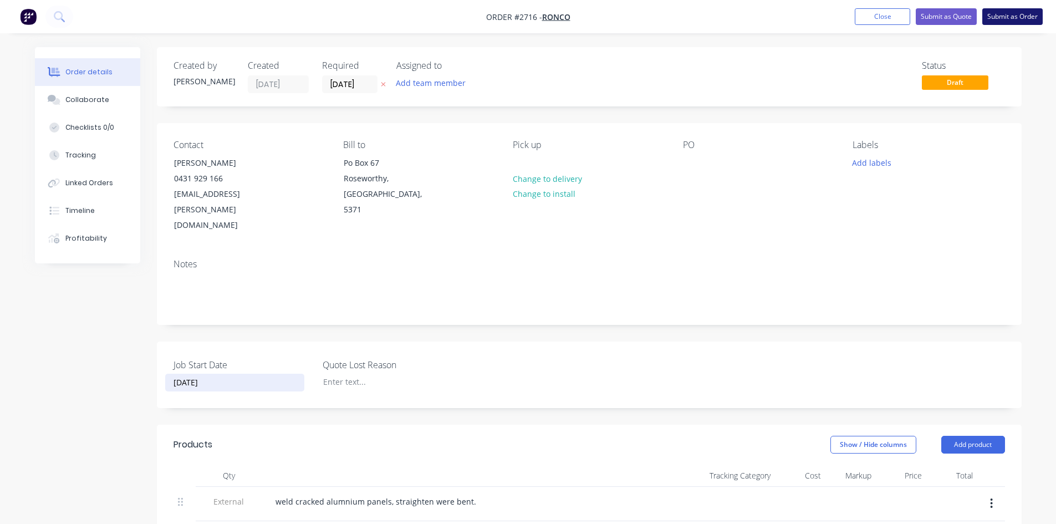
click at [1022, 13] on button "Submit as Order" at bounding box center [1012, 16] width 60 height 17
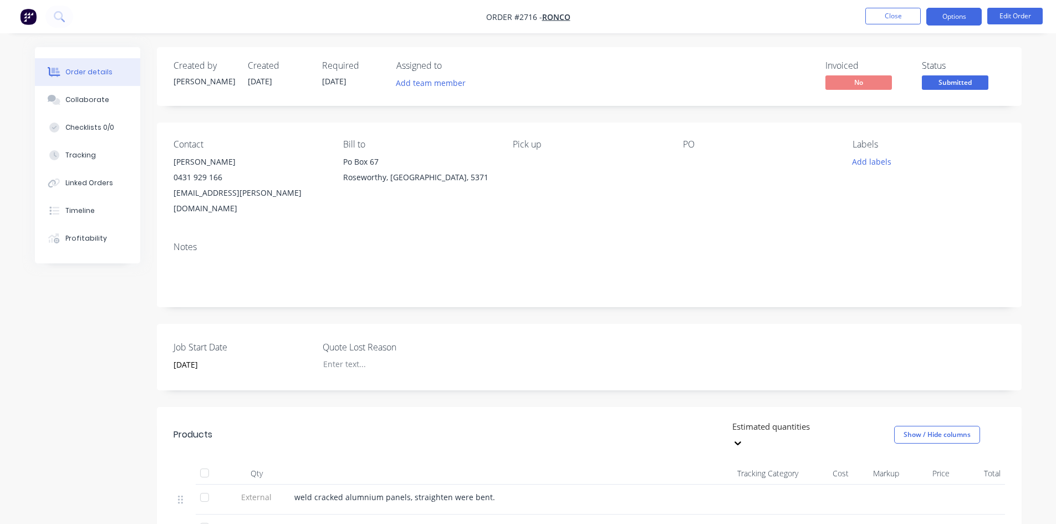
click at [951, 14] on button "Options" at bounding box center [953, 17] width 55 height 18
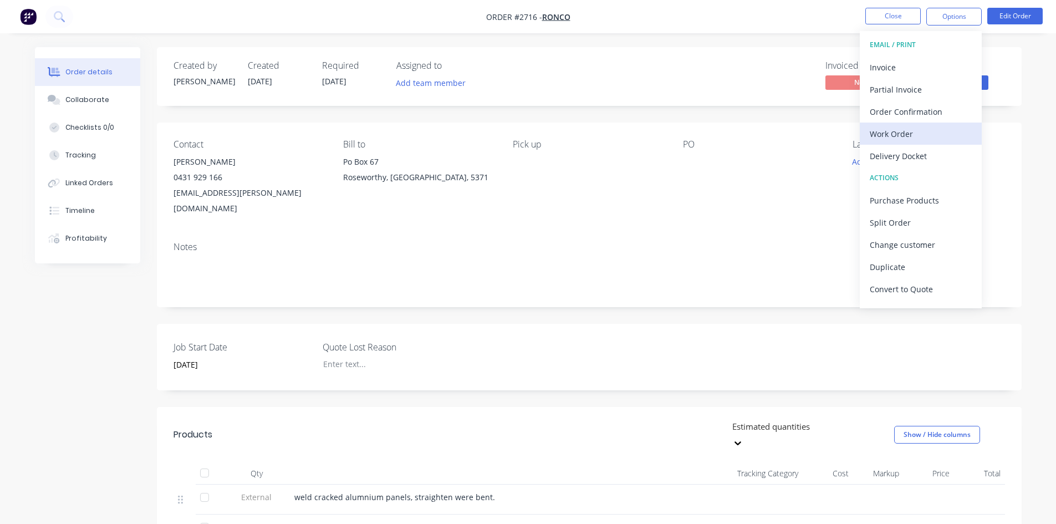
click at [915, 133] on div "Work Order" at bounding box center [921, 134] width 102 height 16
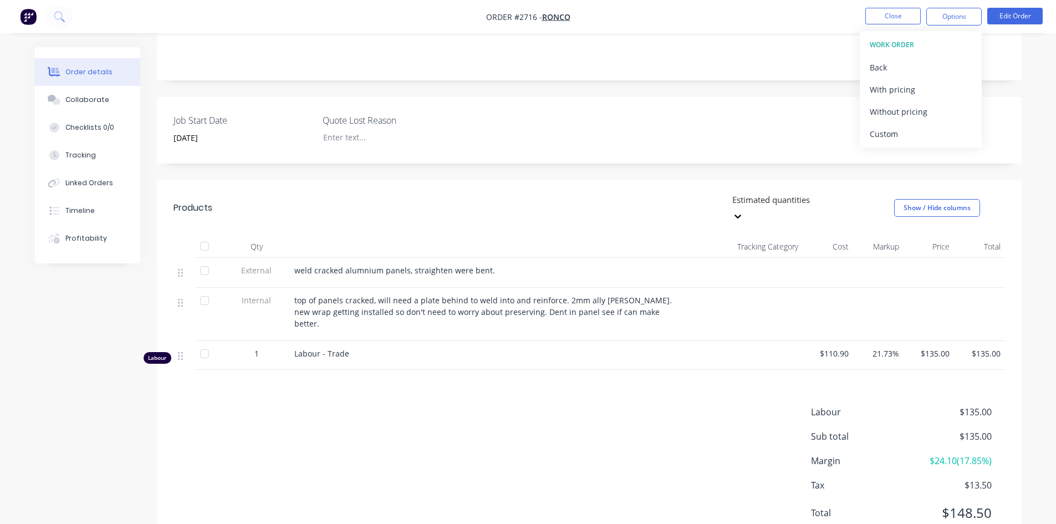
scroll to position [227, 0]
click at [1024, 40] on div "Order details Collaborate Checklists 0/0 Tracking Linked Orders Timeline Profit…" at bounding box center [528, 193] width 1009 height 747
click at [1007, 8] on button "Edit Order" at bounding box center [1014, 16] width 55 height 17
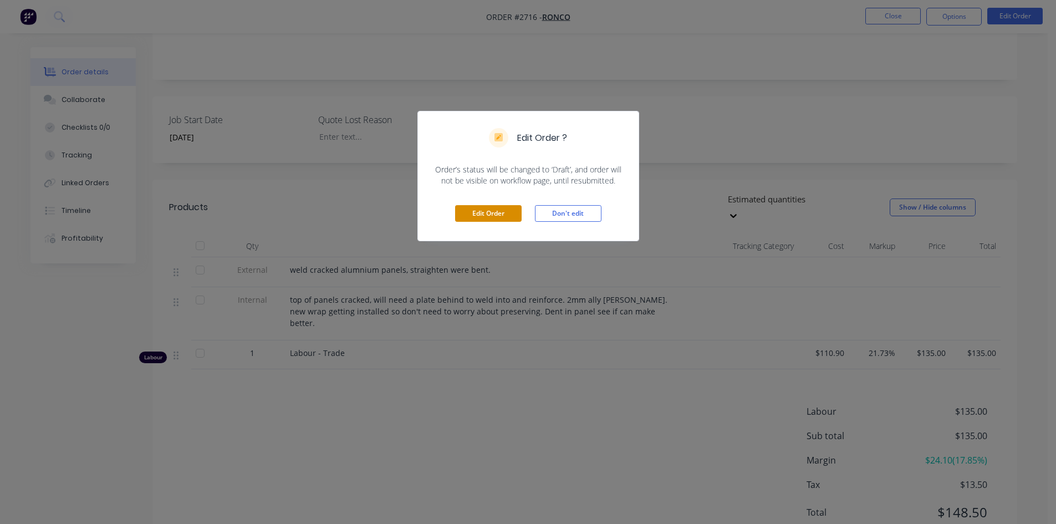
click at [506, 215] on button "Edit Order" at bounding box center [488, 213] width 67 height 17
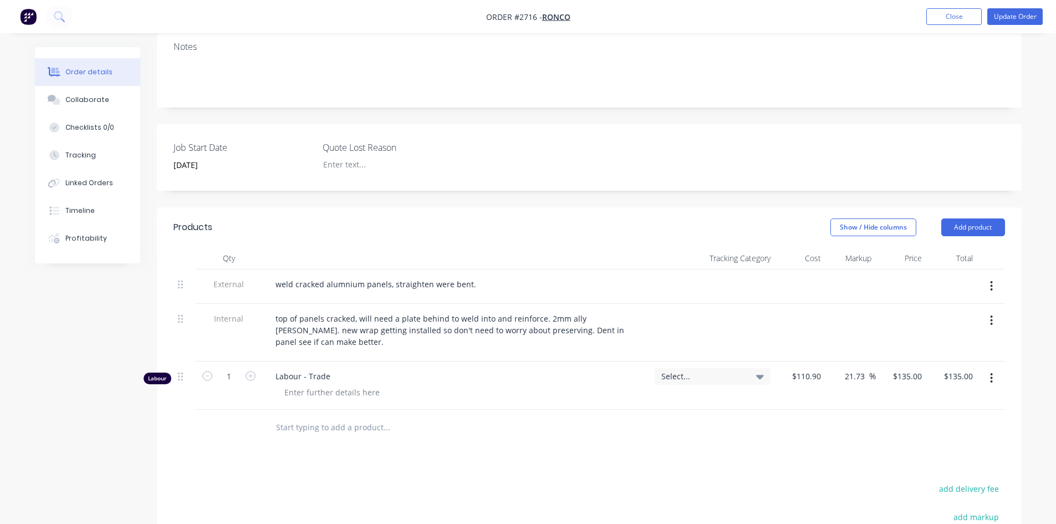
scroll to position [277, 0]
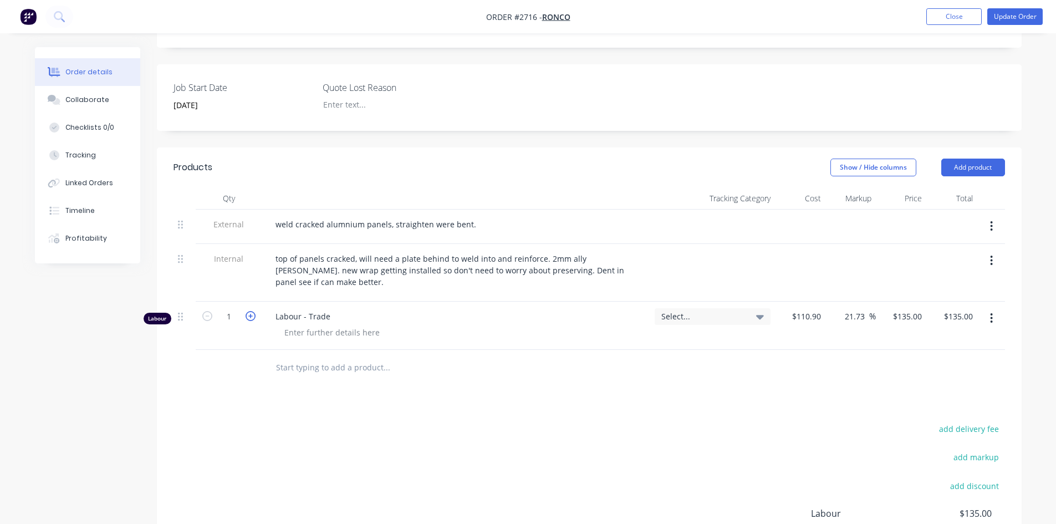
click at [252, 311] on icon "button" at bounding box center [251, 316] width 10 height 10
type input "2"
type input "$270.00"
click at [1025, 14] on button "Update Order" at bounding box center [1014, 16] width 55 height 17
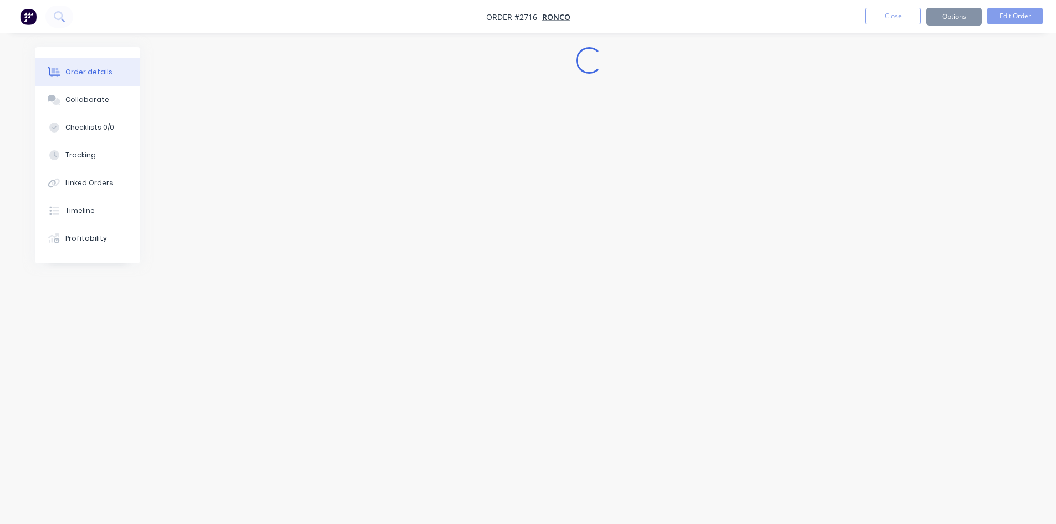
scroll to position [0, 0]
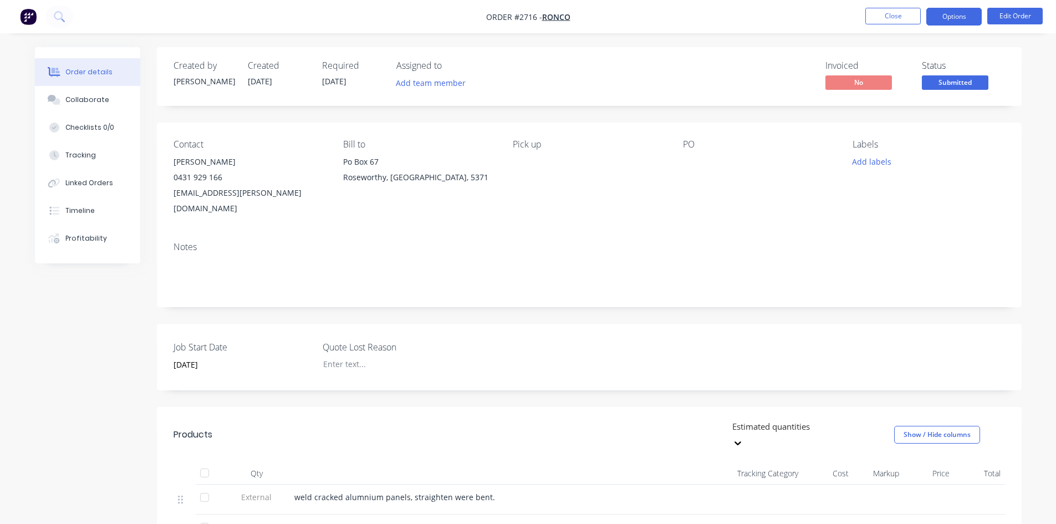
click at [960, 16] on button "Options" at bounding box center [953, 17] width 55 height 18
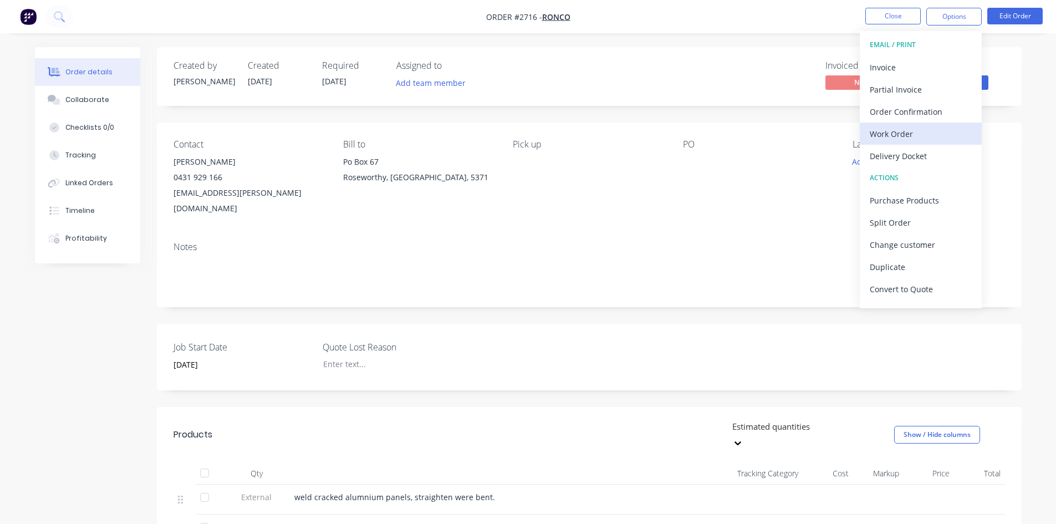
click at [934, 137] on div "Work Order" at bounding box center [921, 134] width 102 height 16
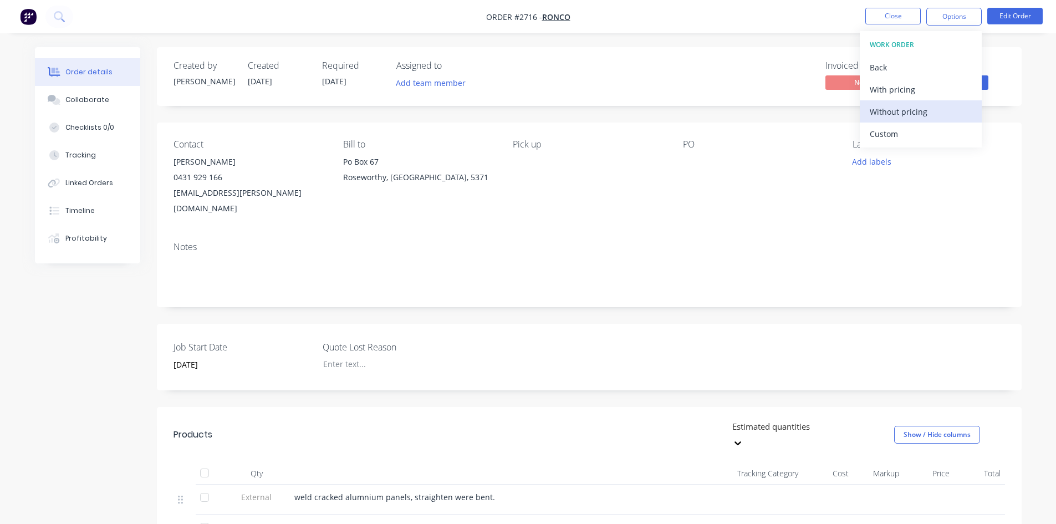
drag, startPoint x: 920, startPoint y: 88, endPoint x: 916, endPoint y: 110, distance: 22.0
click at [916, 110] on div "WORK ORDER Back With pricing Without pricing Custom" at bounding box center [921, 89] width 122 height 116
click at [916, 110] on div "Without pricing" at bounding box center [921, 112] width 102 height 16
